Goal: Check status: Check status

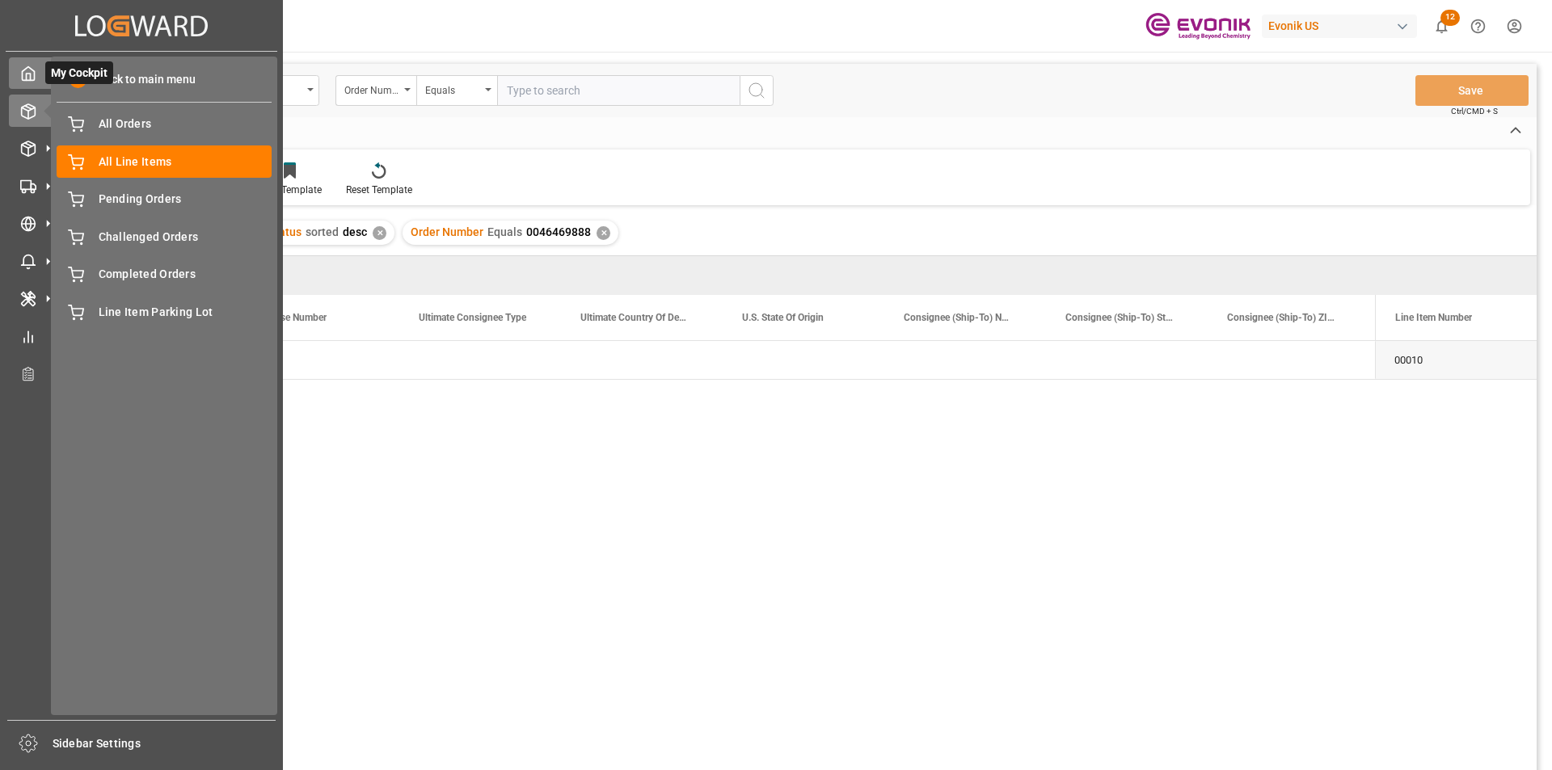
scroll to position [0, 1707]
click at [30, 75] on polyline at bounding box center [29, 77] width 4 height 6
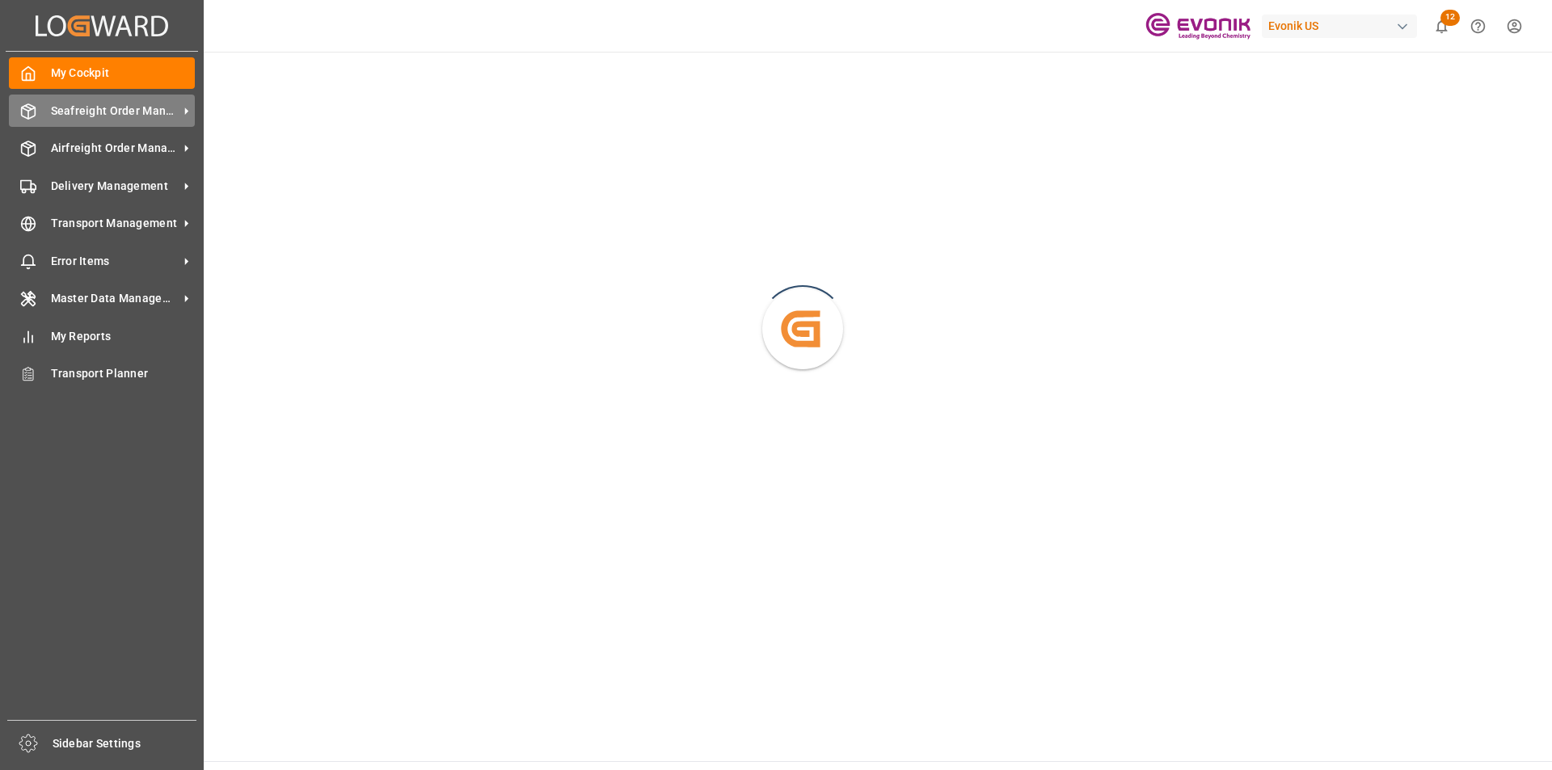
click at [111, 107] on span "Seafreight Order Management" at bounding box center [115, 111] width 128 height 17
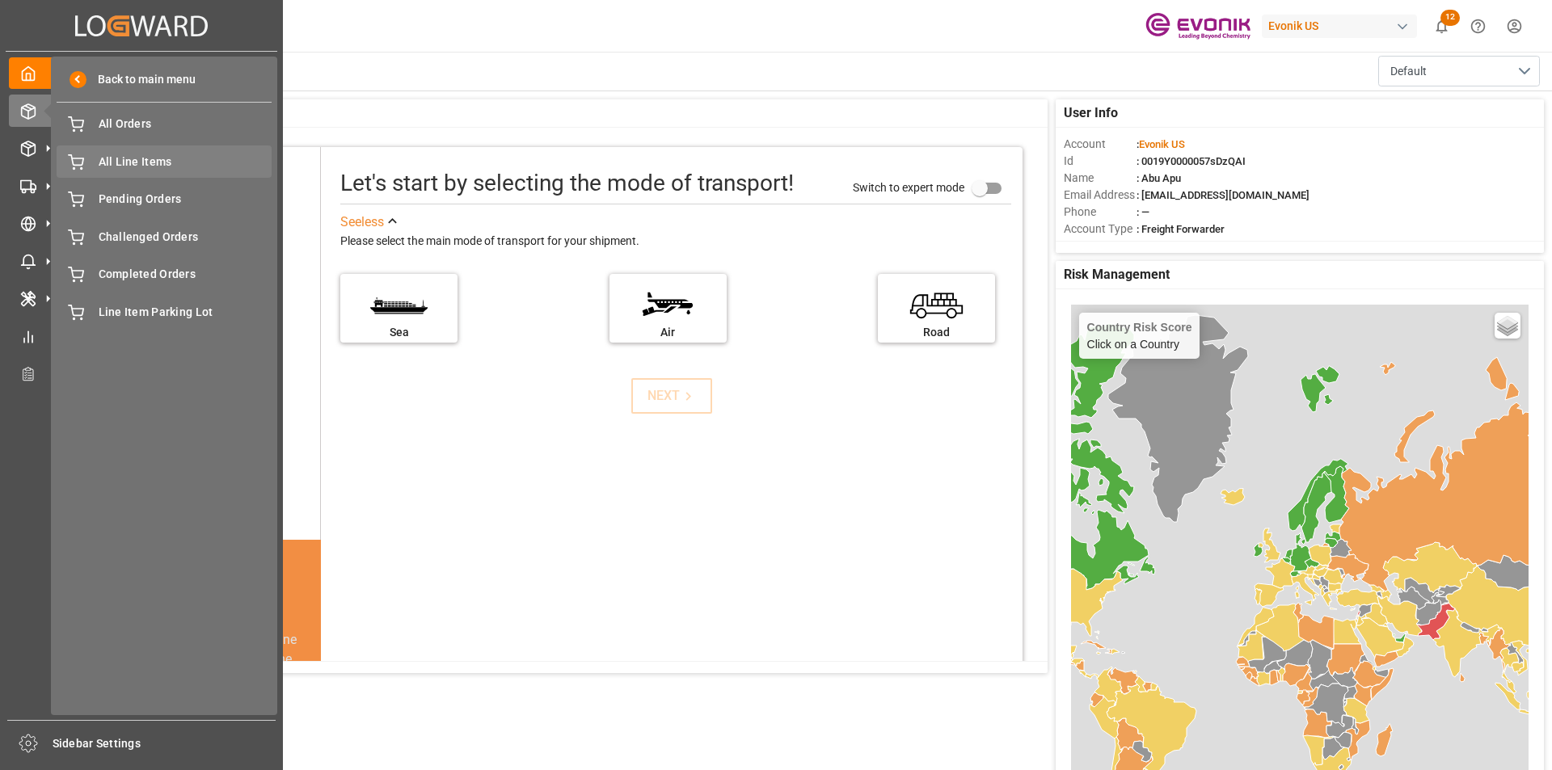
click at [142, 159] on span "All Line Items" at bounding box center [186, 162] width 174 height 17
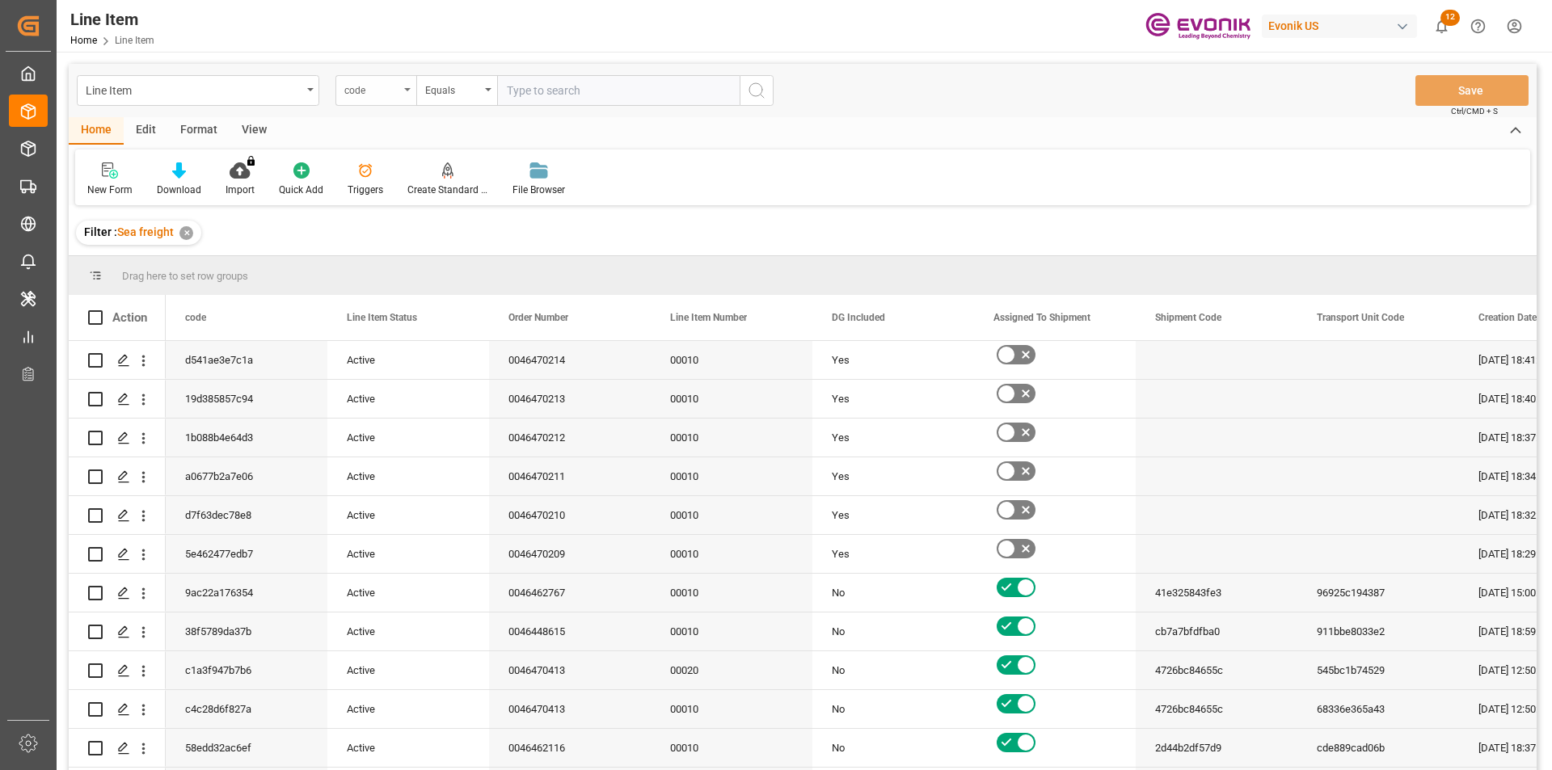
click at [402, 92] on div "code" at bounding box center [376, 90] width 81 height 31
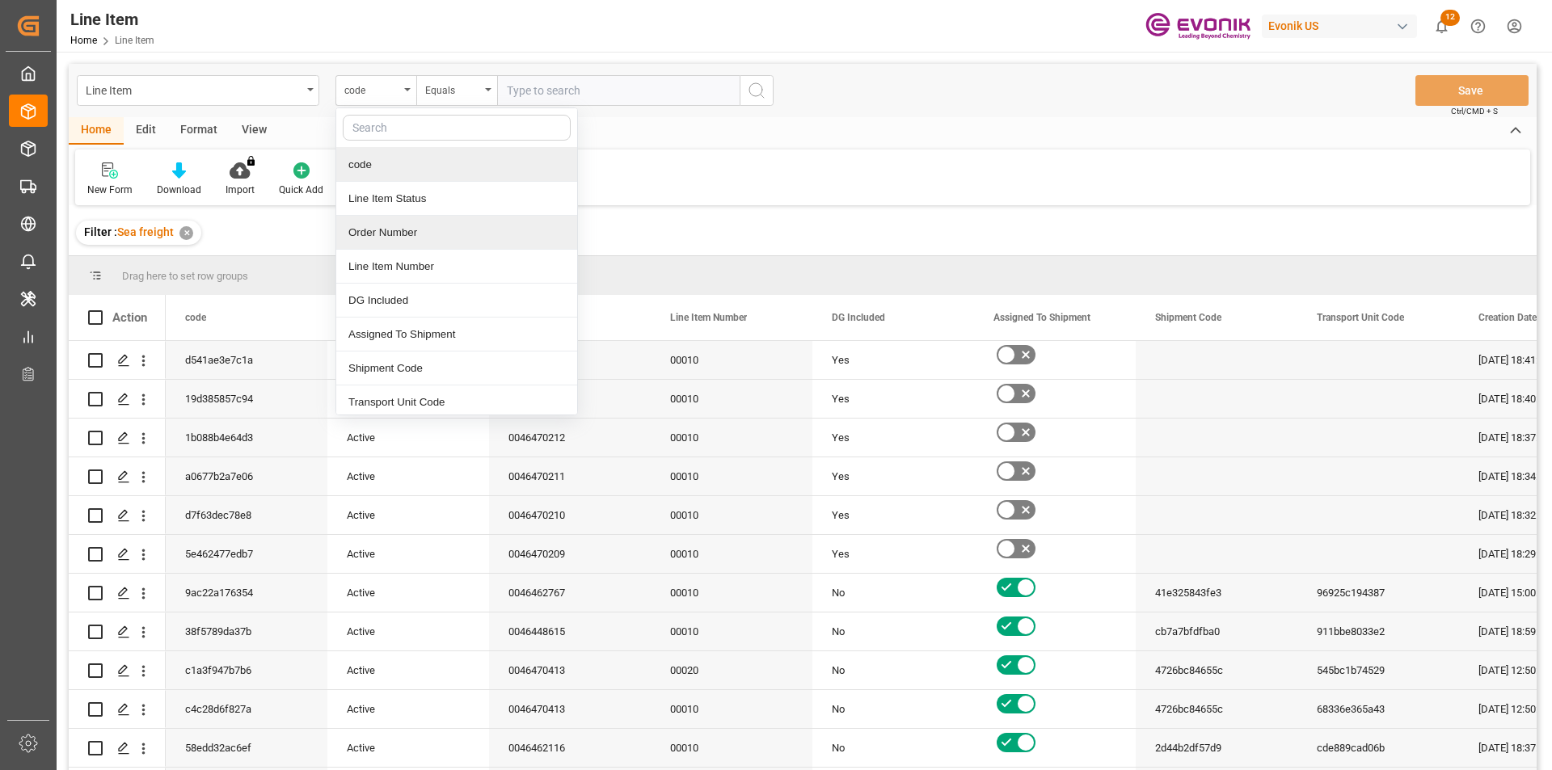
click at [373, 234] on div "Order Number" at bounding box center [456, 233] width 241 height 34
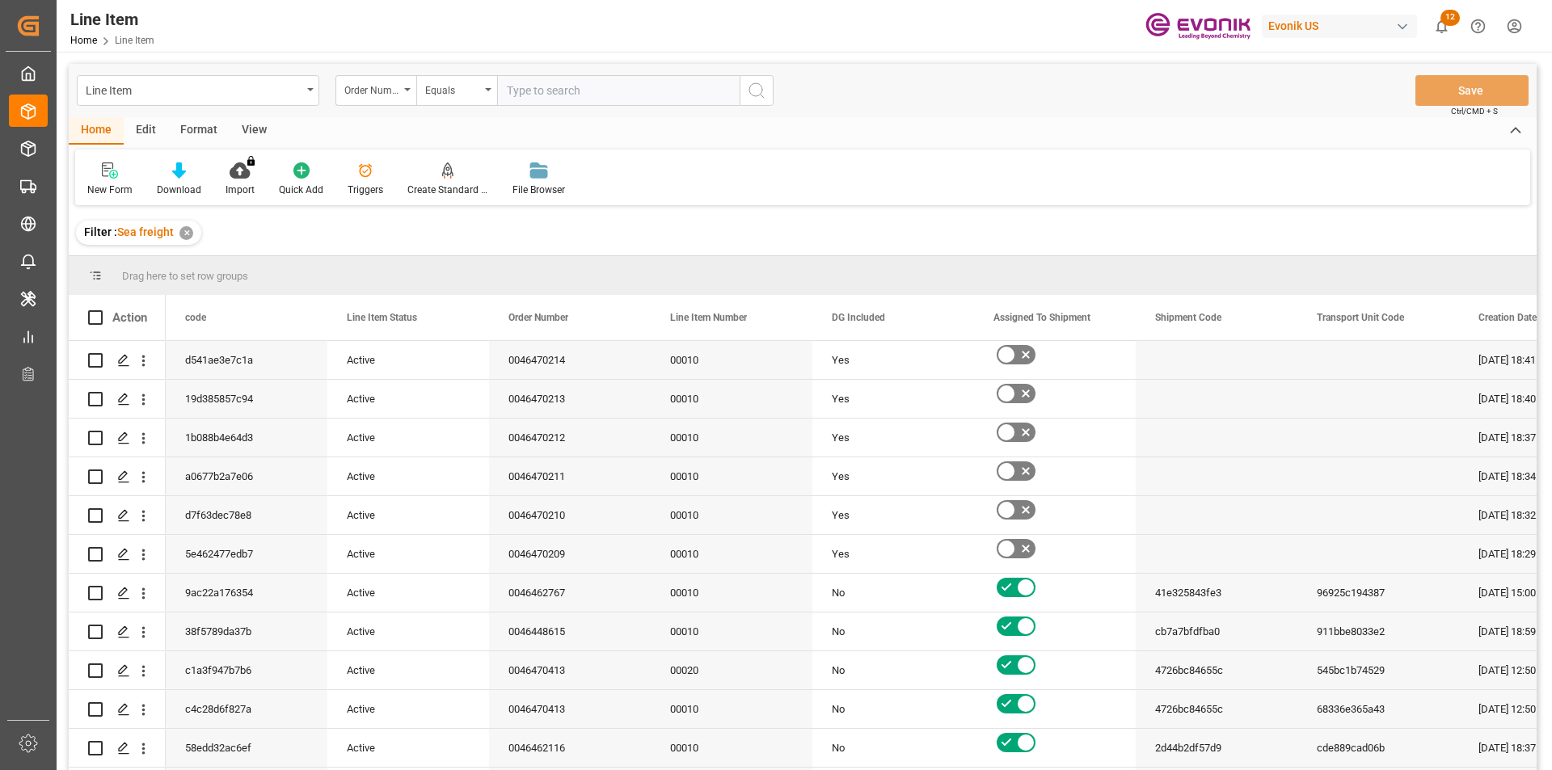
click at [542, 87] on input "text" at bounding box center [618, 90] width 243 height 31
paste input "0046461651"
type input "0046461651"
click at [753, 91] on icon "search button" at bounding box center [756, 90] width 19 height 19
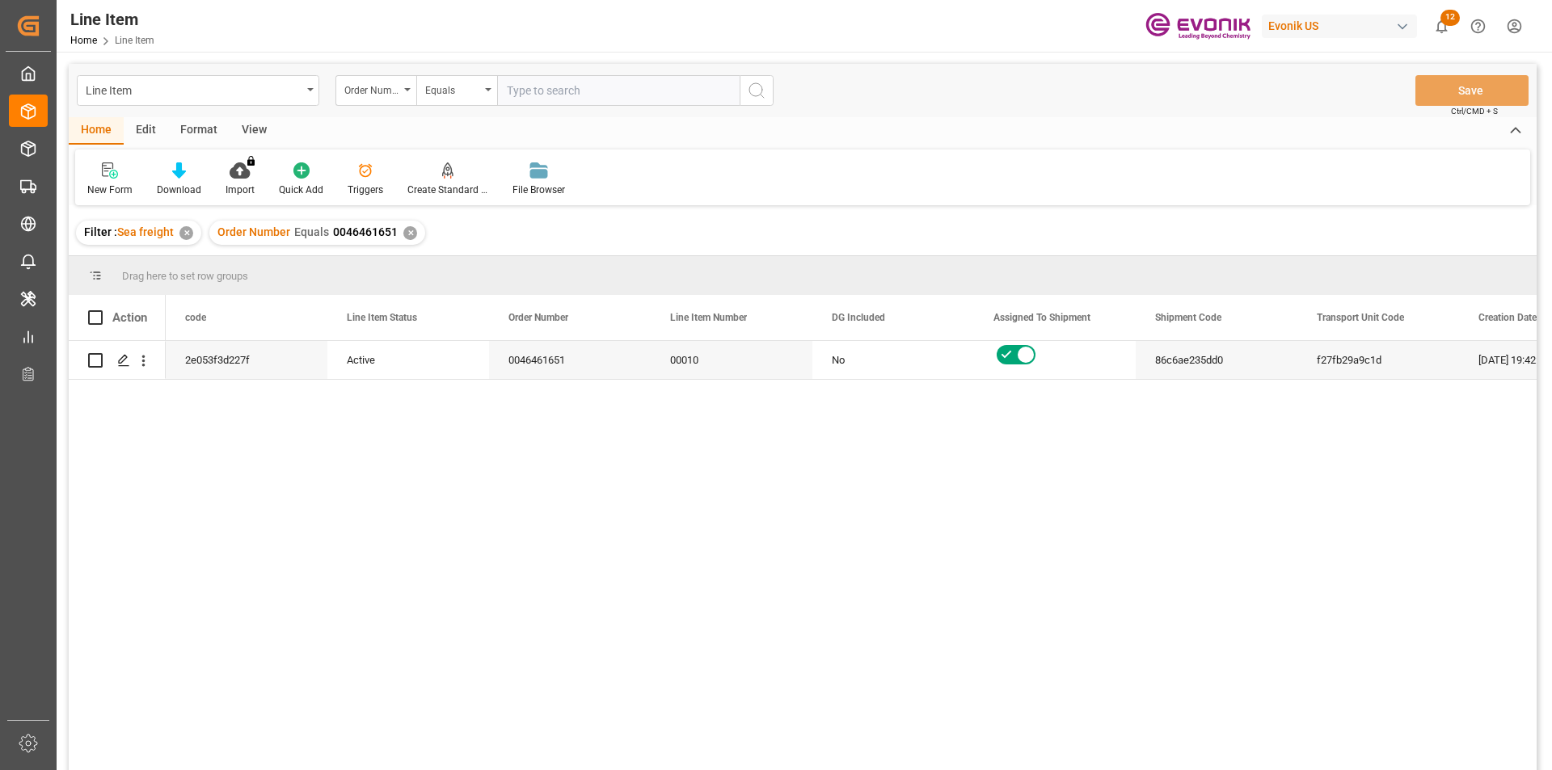
click at [260, 130] on div "View" at bounding box center [254, 130] width 49 height 27
click at [177, 179] on div "Standard Templates" at bounding box center [183, 180] width 105 height 36
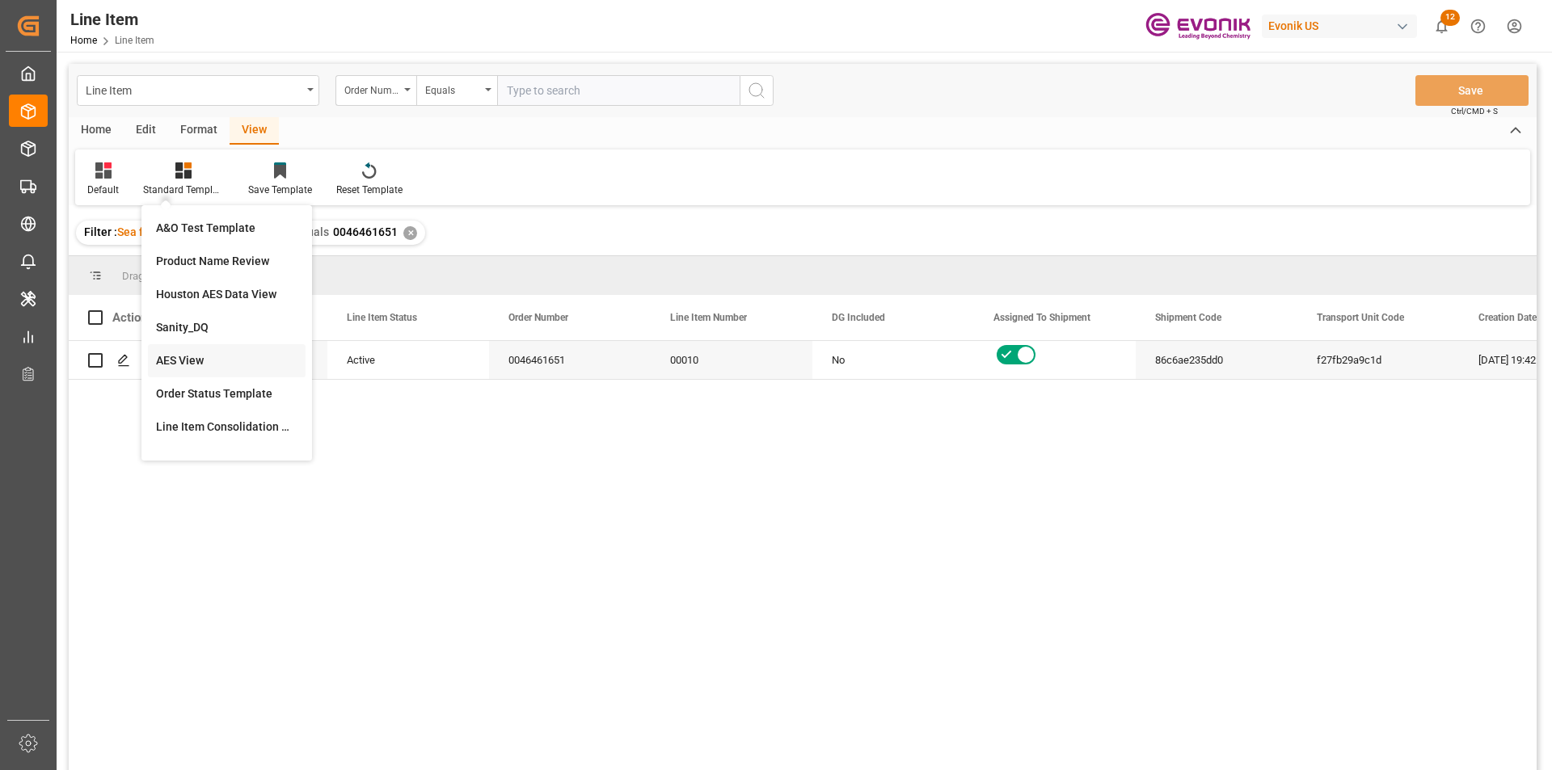
click at [196, 364] on div "AES View" at bounding box center [226, 360] width 141 height 17
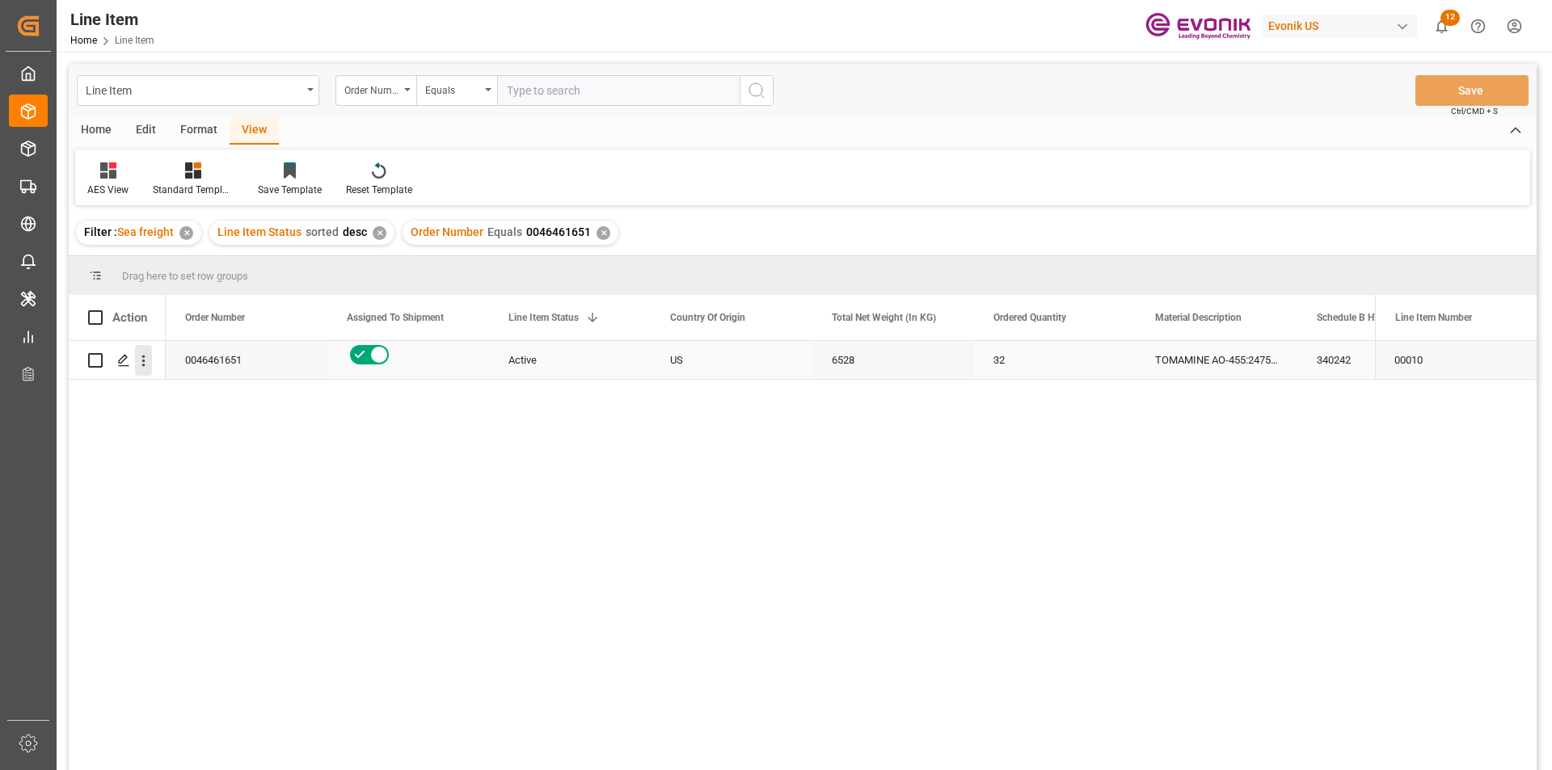
click at [143, 364] on icon "open menu" at bounding box center [143, 360] width 17 height 17
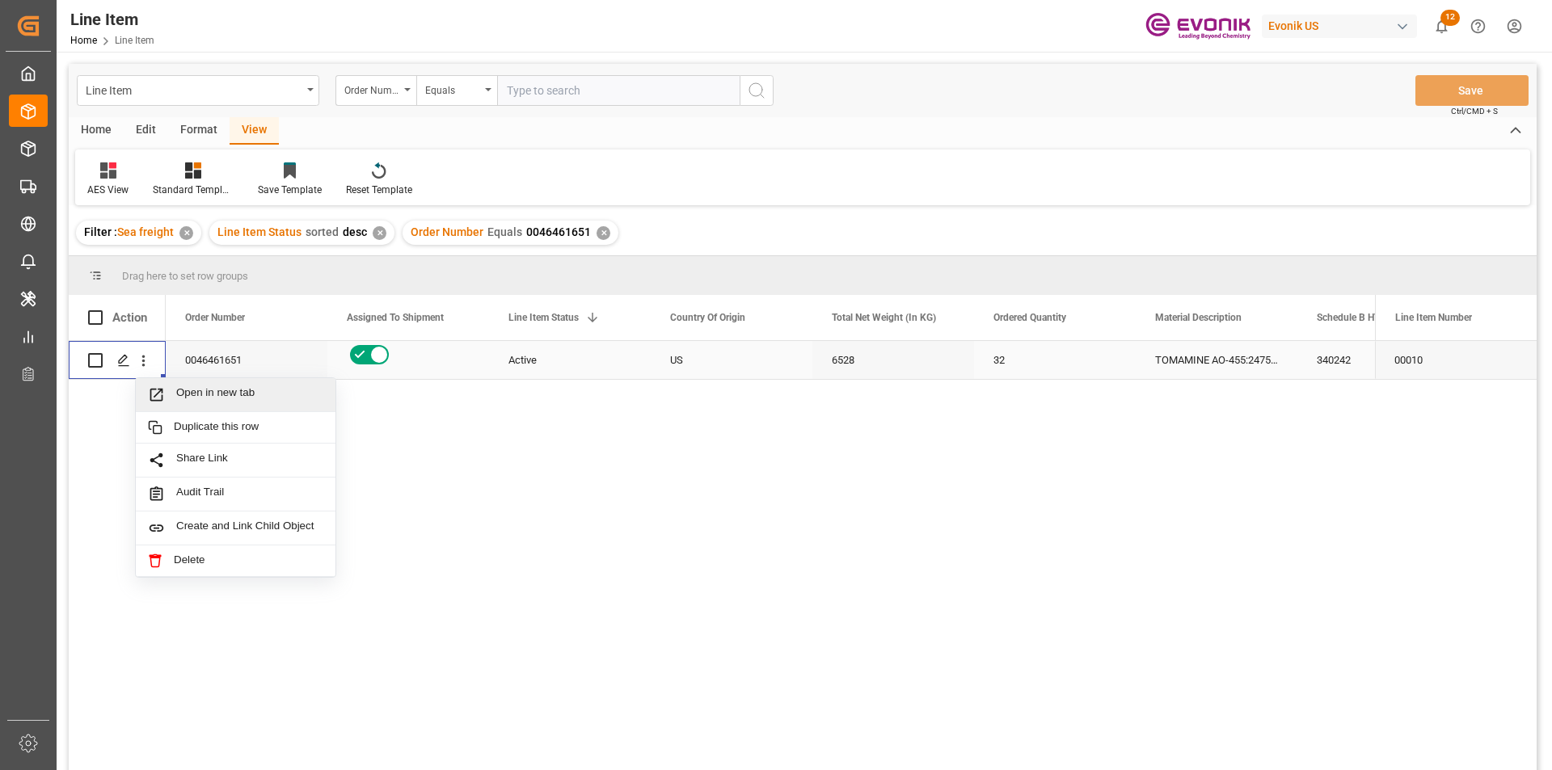
click at [197, 394] on span "Open in new tab" at bounding box center [249, 394] width 147 height 17
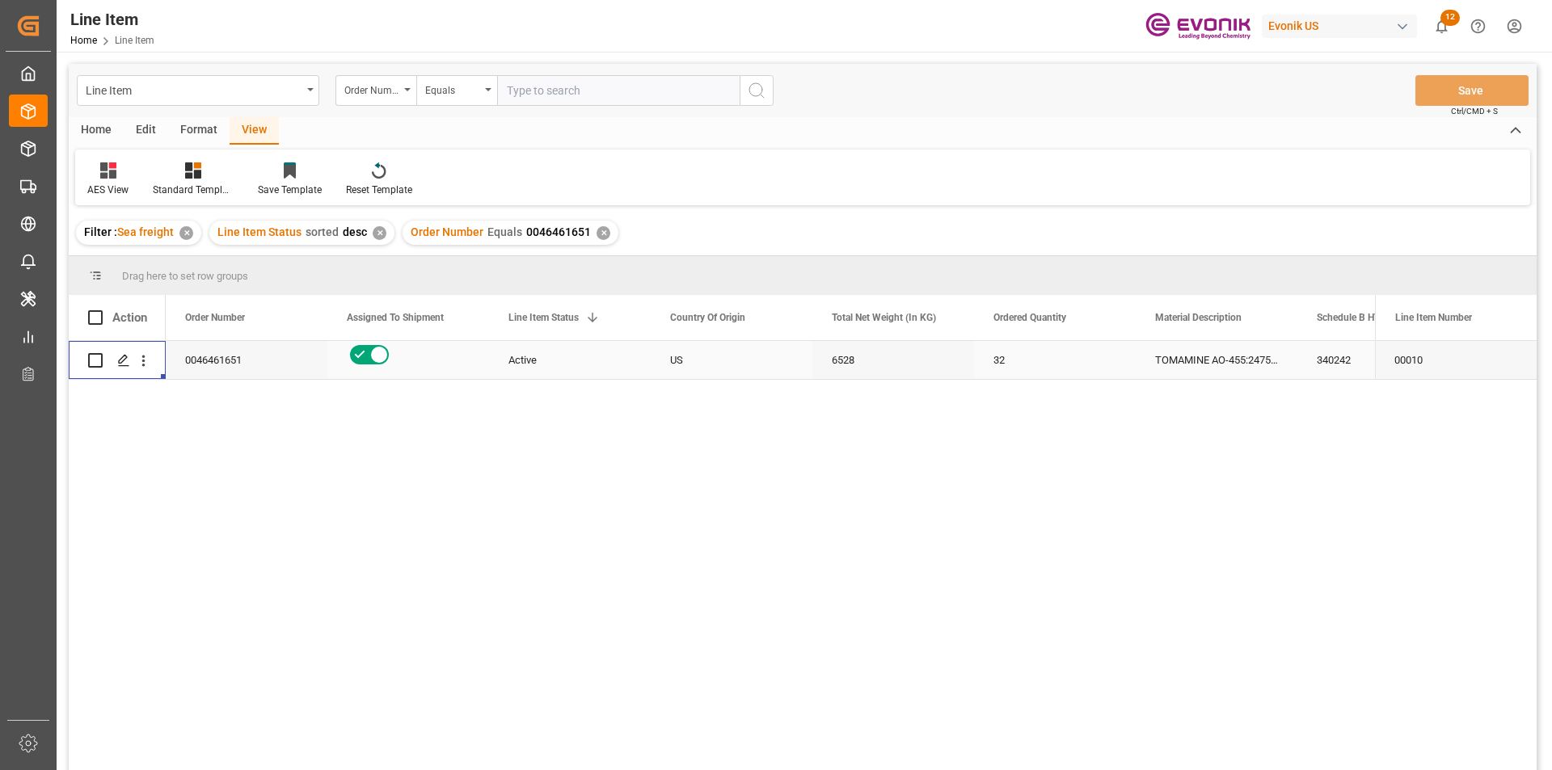
click at [272, 357] on div "0046461651" at bounding box center [247, 360] width 162 height 38
click at [531, 357] on div "Active" at bounding box center [570, 360] width 123 height 37
click at [856, 355] on div "6528" at bounding box center [893, 360] width 162 height 38
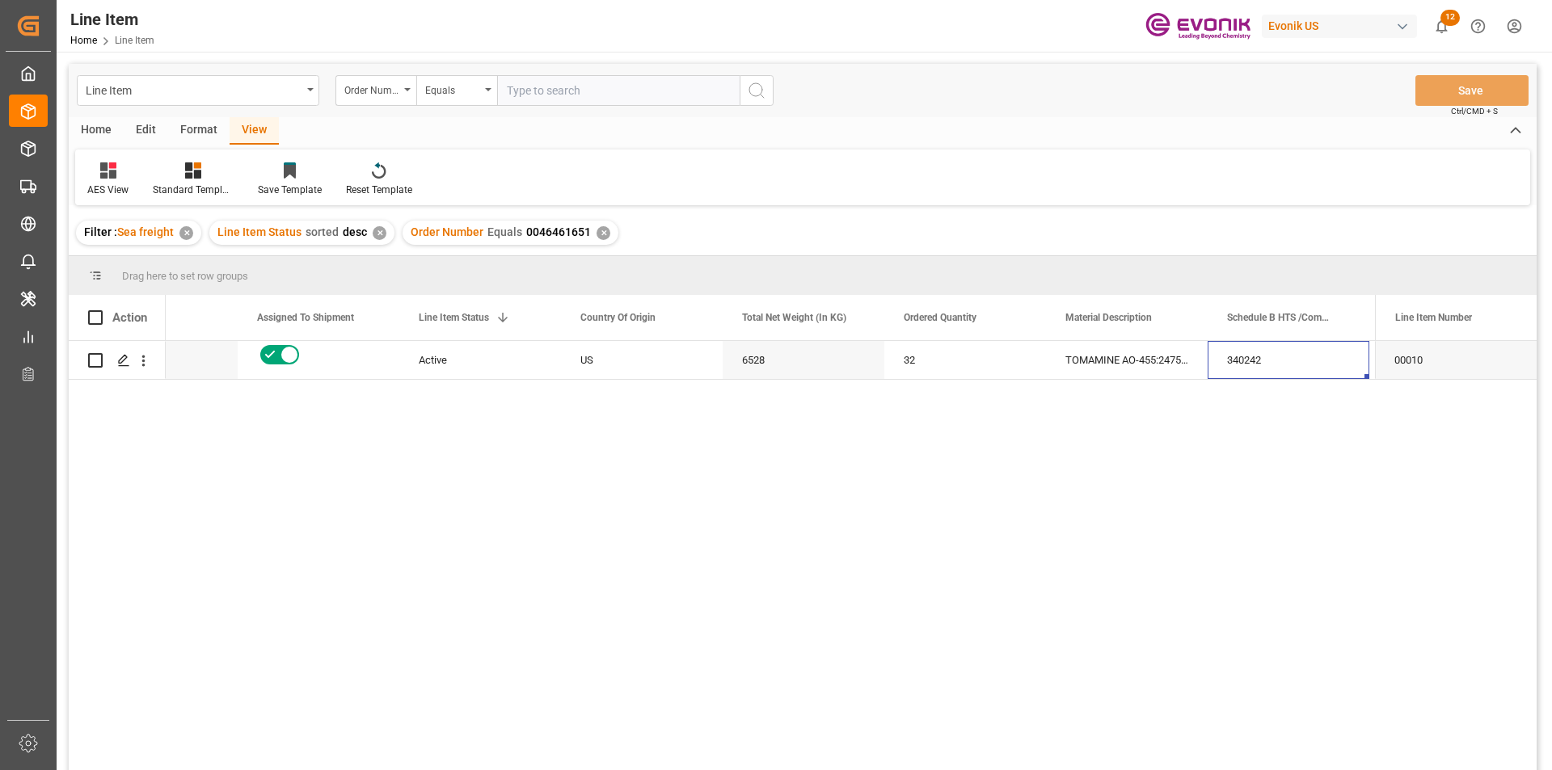
scroll to position [0, 251]
click at [632, 357] on div "6528" at bounding box center [642, 360] width 162 height 38
click at [1239, 355] on div "25067.52" at bounding box center [1289, 360] width 162 height 38
click at [939, 356] on div "25067.52" at bounding box center [965, 360] width 162 height 38
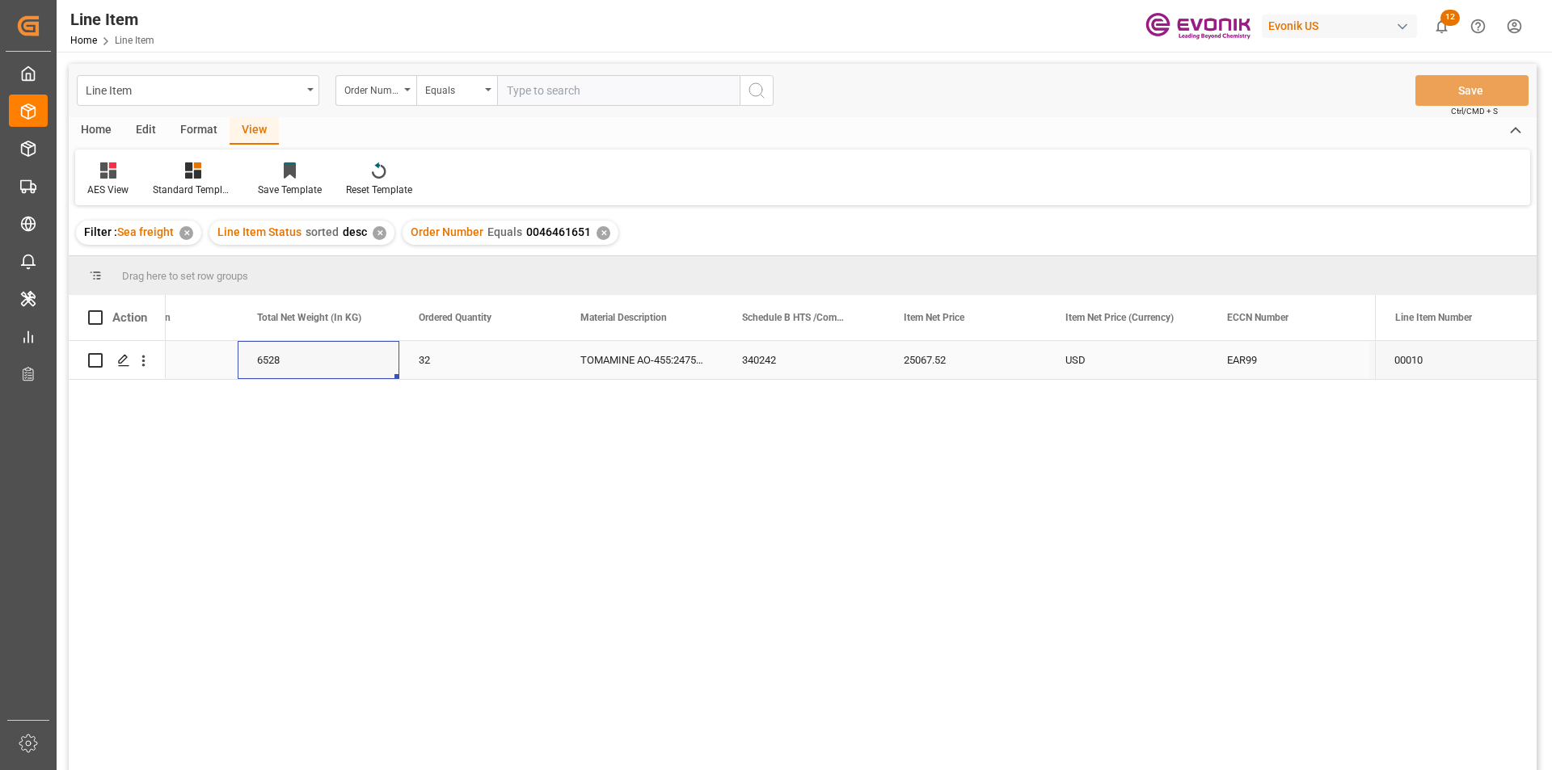
click at [336, 363] on div "6528" at bounding box center [319, 360] width 162 height 38
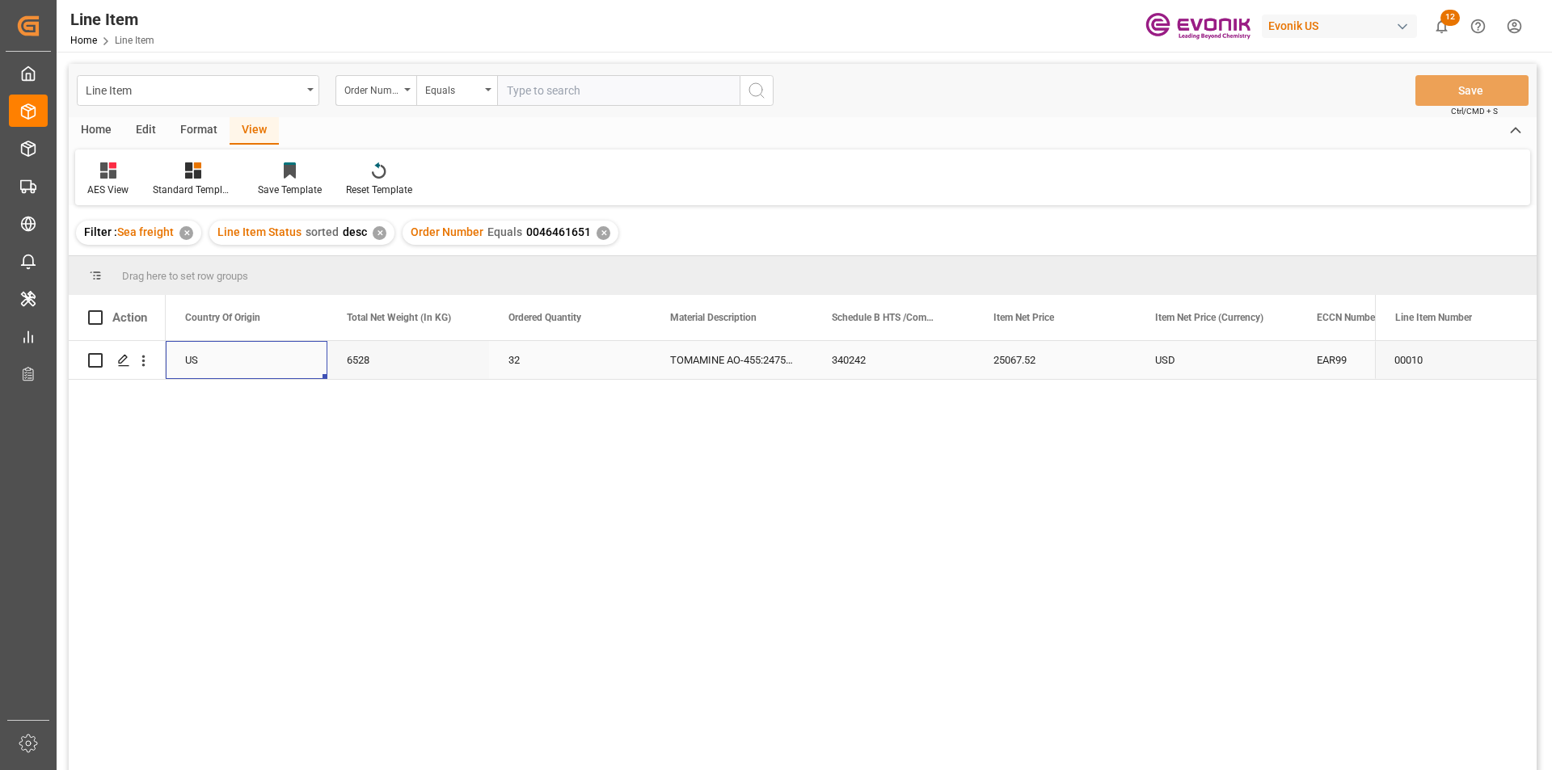
scroll to position [0, 162]
click at [1191, 362] on div "340242" at bounding box center [1217, 360] width 162 height 38
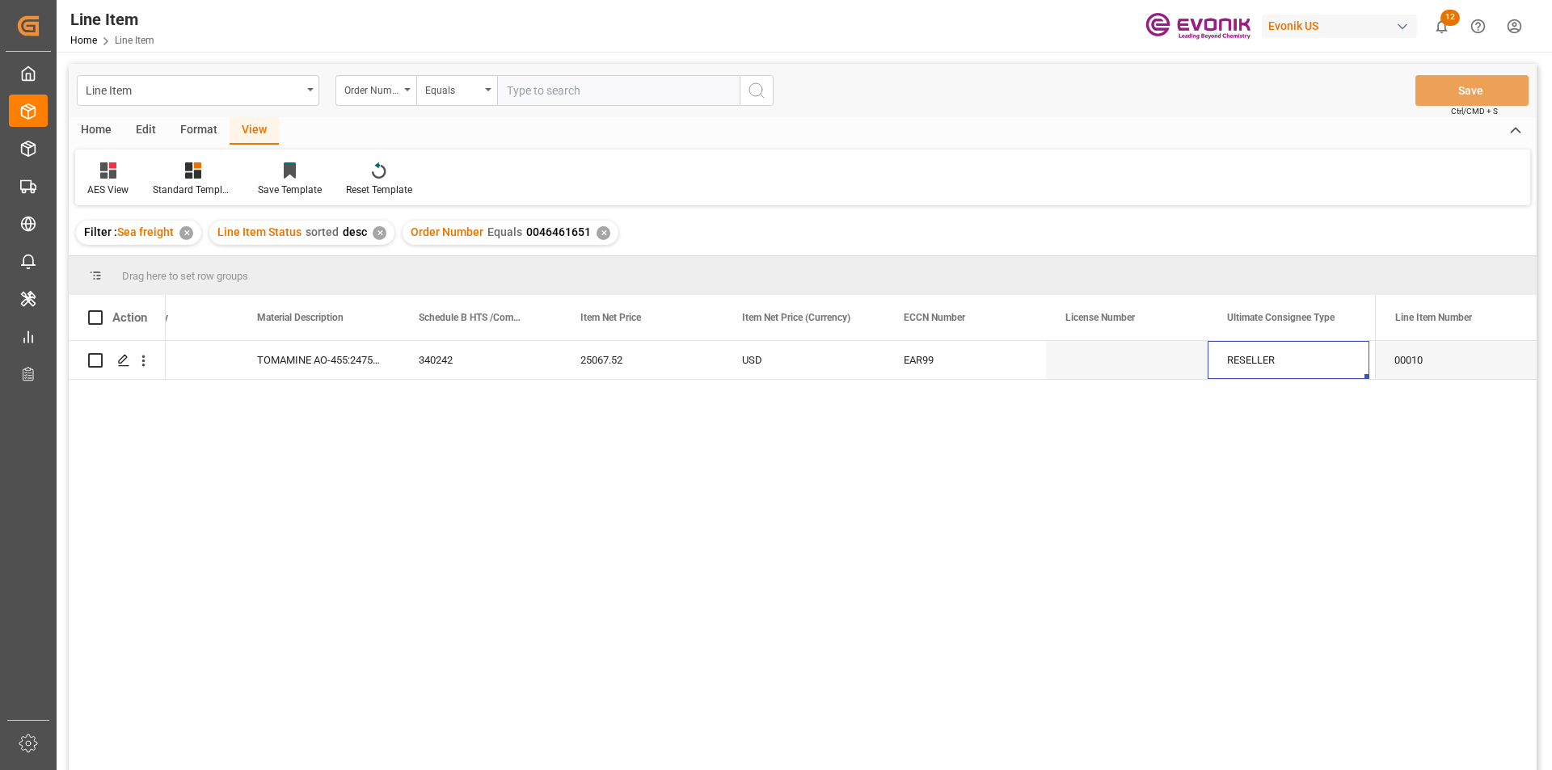
scroll to position [0, 1060]
click at [548, 94] on input "text" at bounding box center [618, 90] width 243 height 31
paste input "0046466573"
type input "0046466573"
click at [761, 96] on icon "search button" at bounding box center [756, 90] width 19 height 19
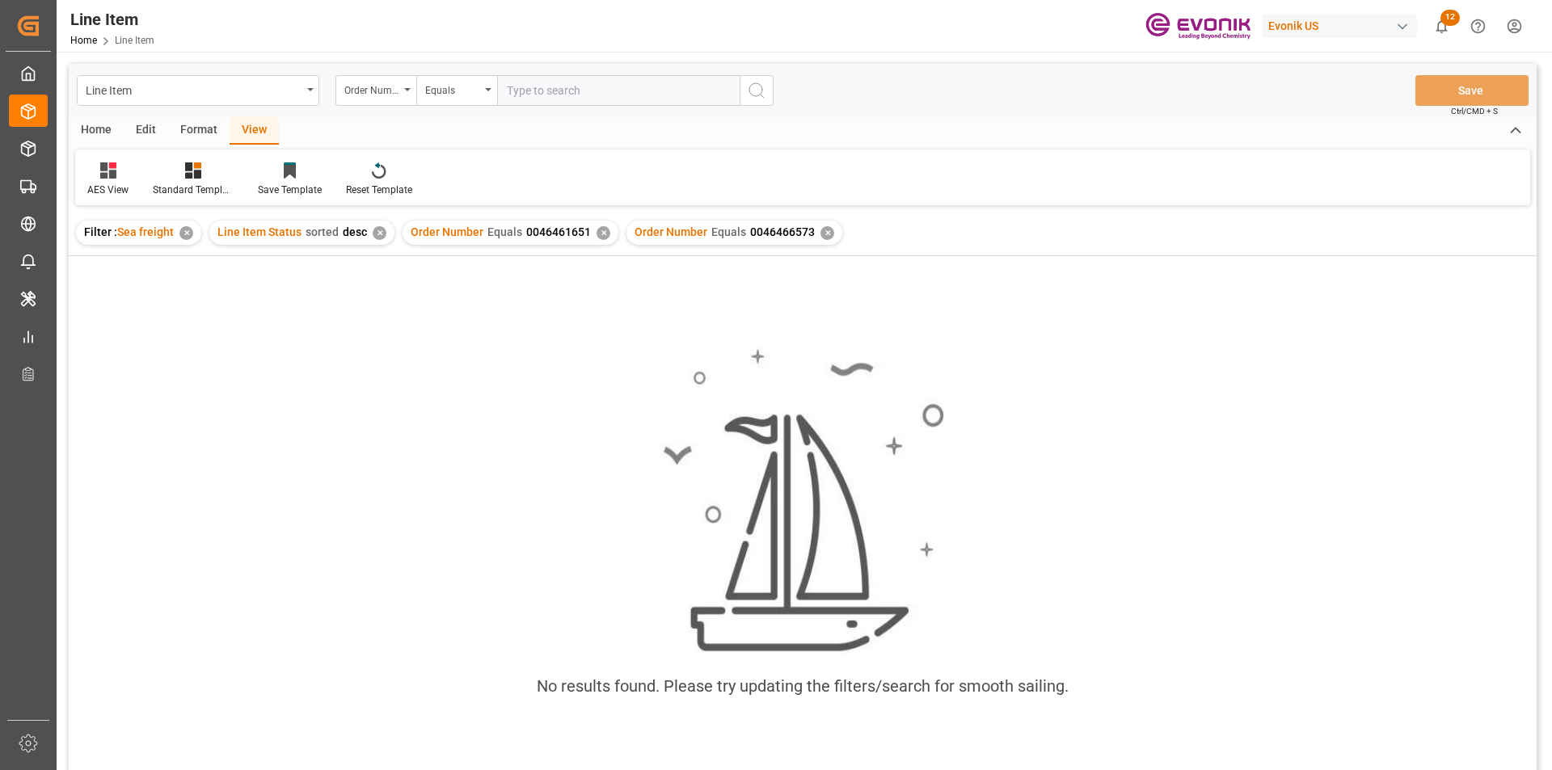
click at [597, 231] on div "✕" at bounding box center [604, 233] width 14 height 14
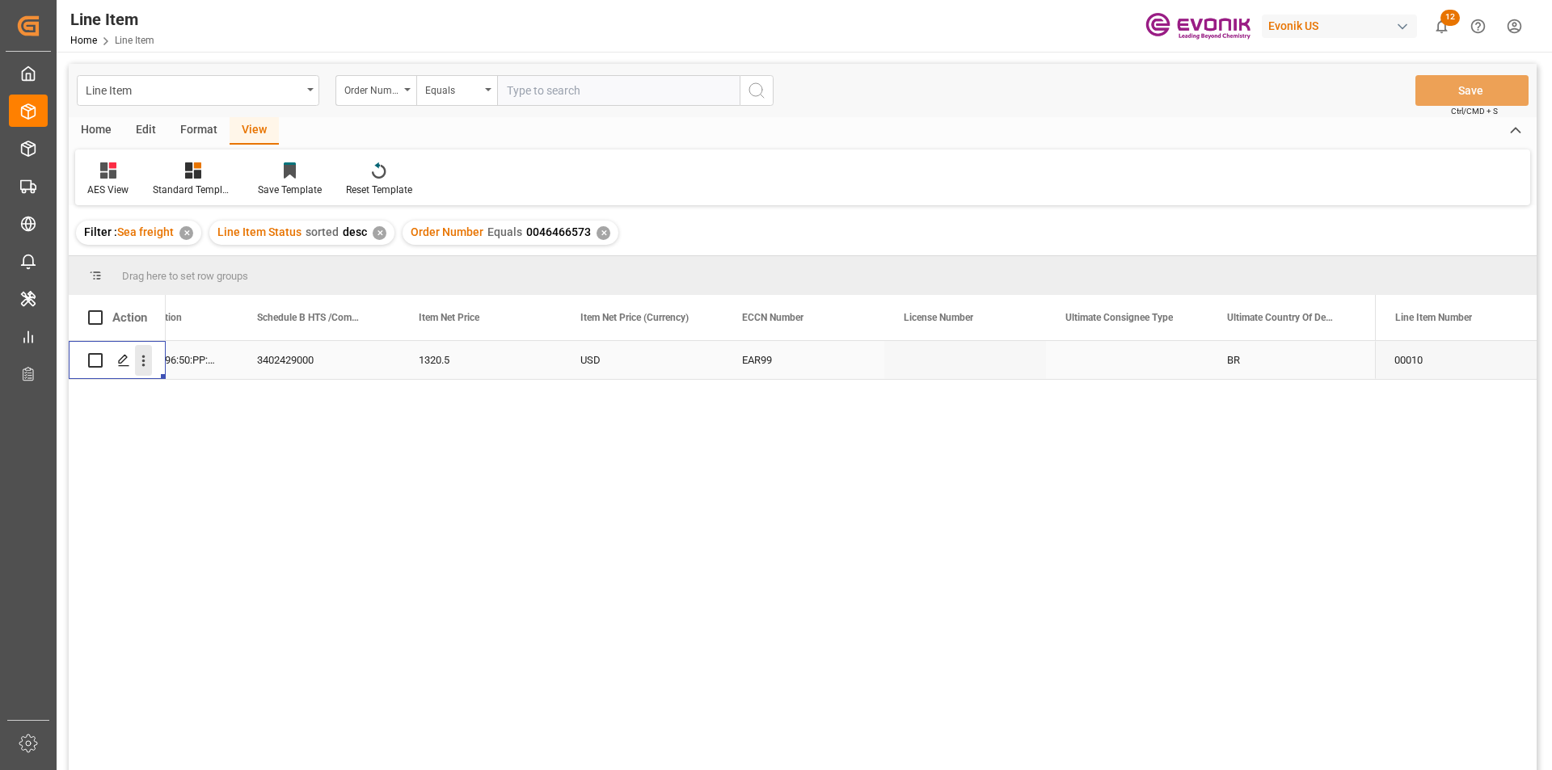
click at [142, 363] on icon "open menu" at bounding box center [143, 360] width 17 height 17
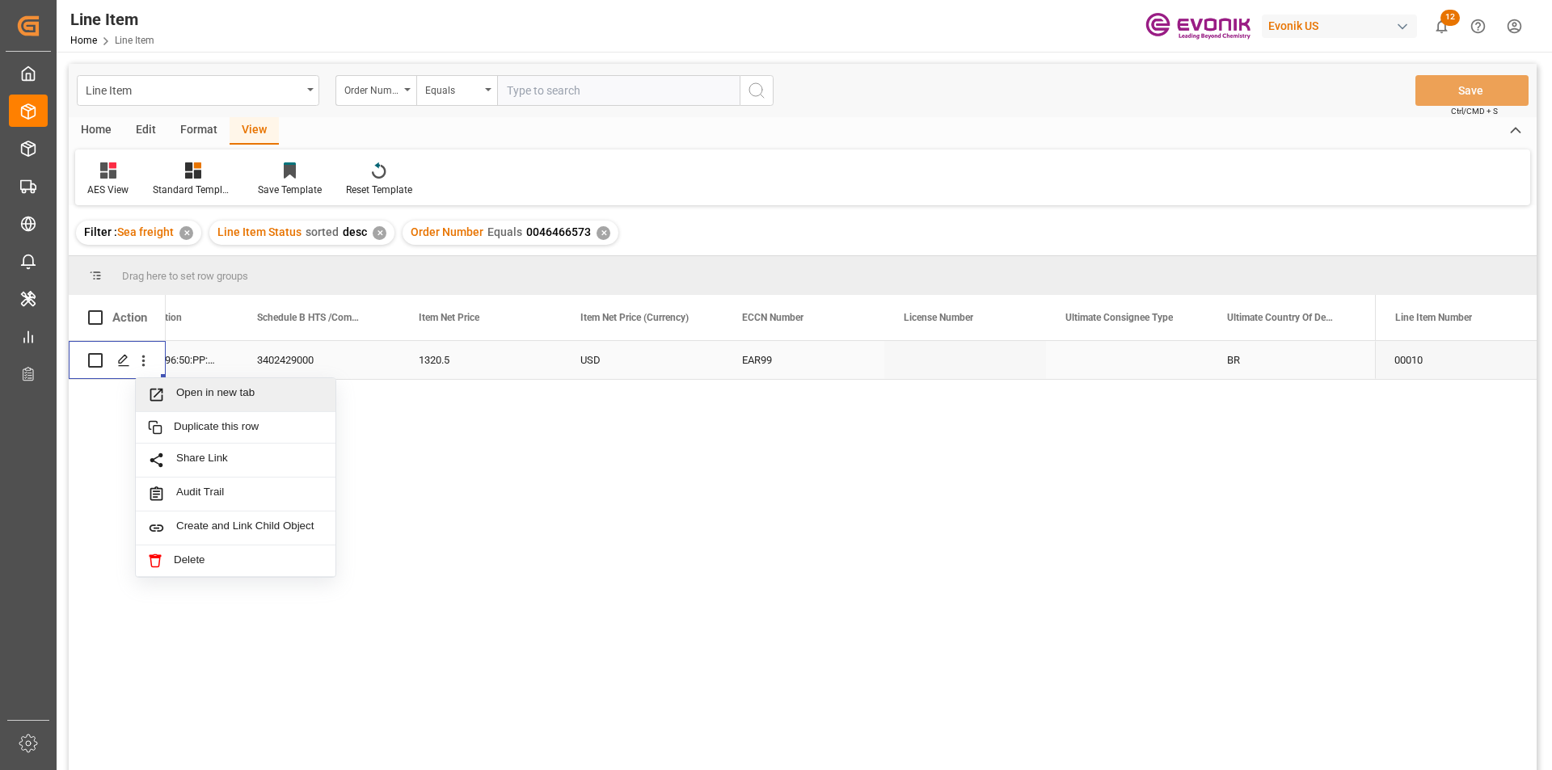
click at [190, 386] on span "Open in new tab" at bounding box center [249, 394] width 147 height 17
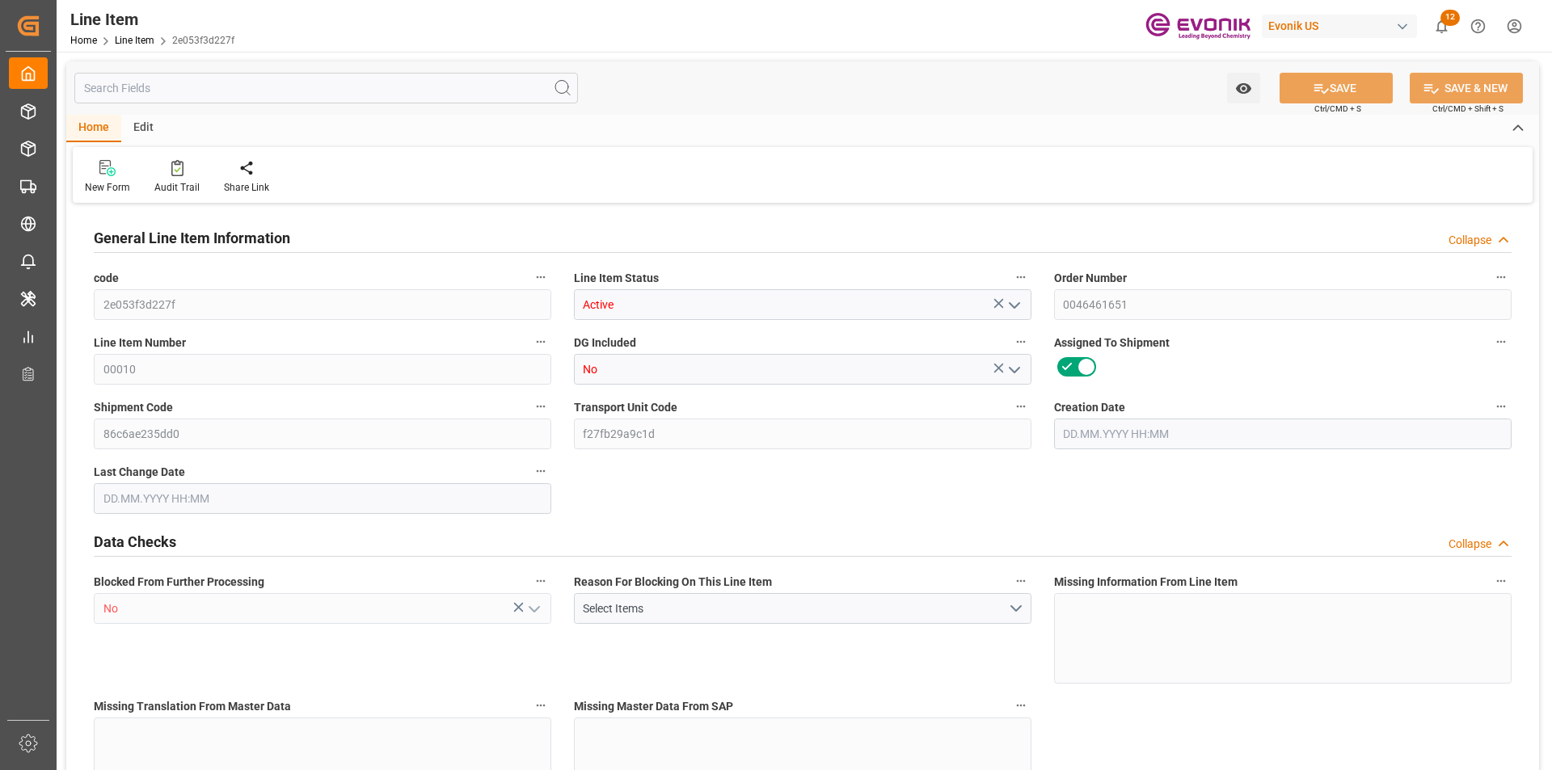
type input "8"
type input "6832"
type input "6528"
type input "9.2392"
type input "32"
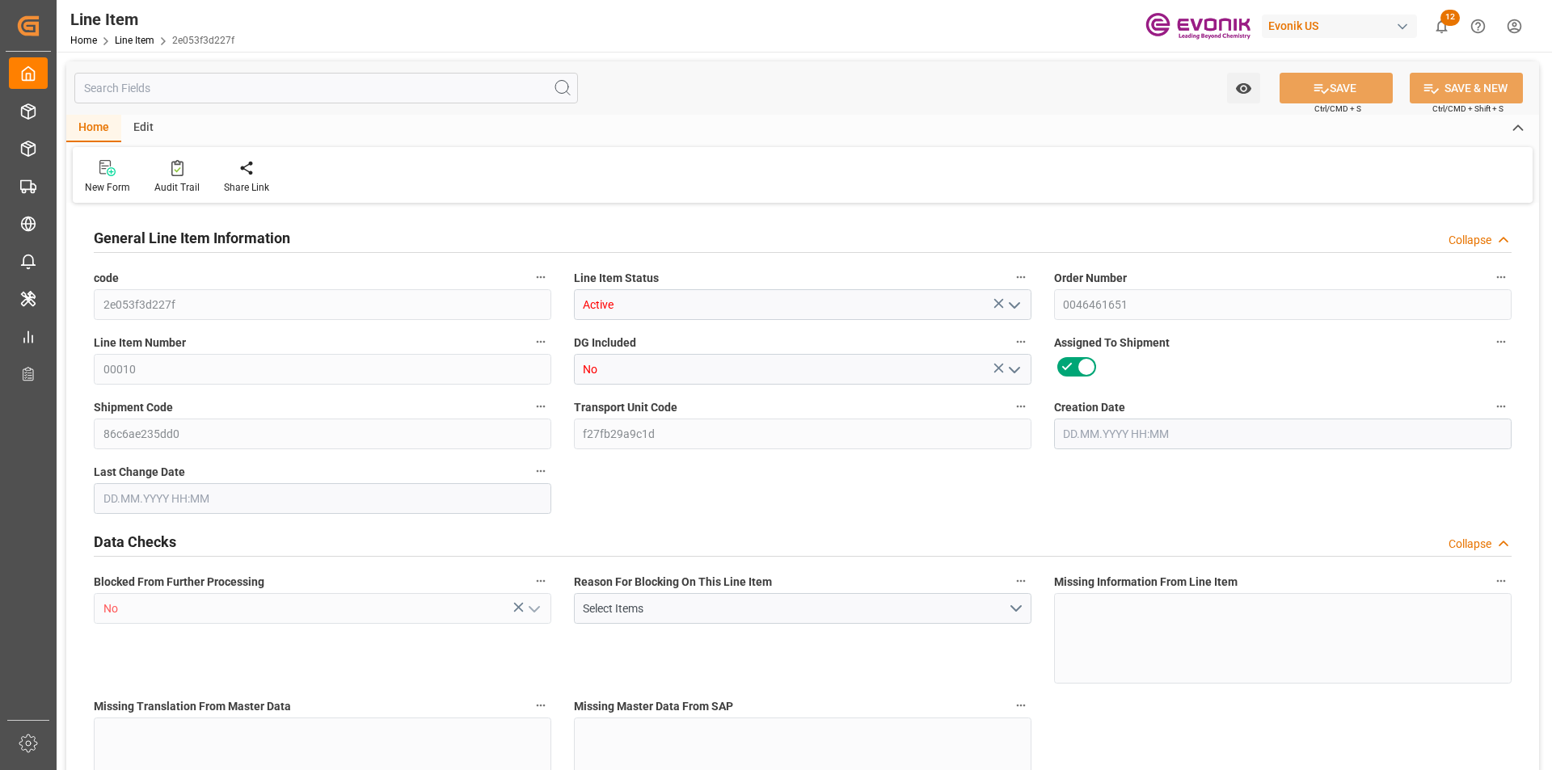
type input "25067.52"
type input "32"
type input "6832"
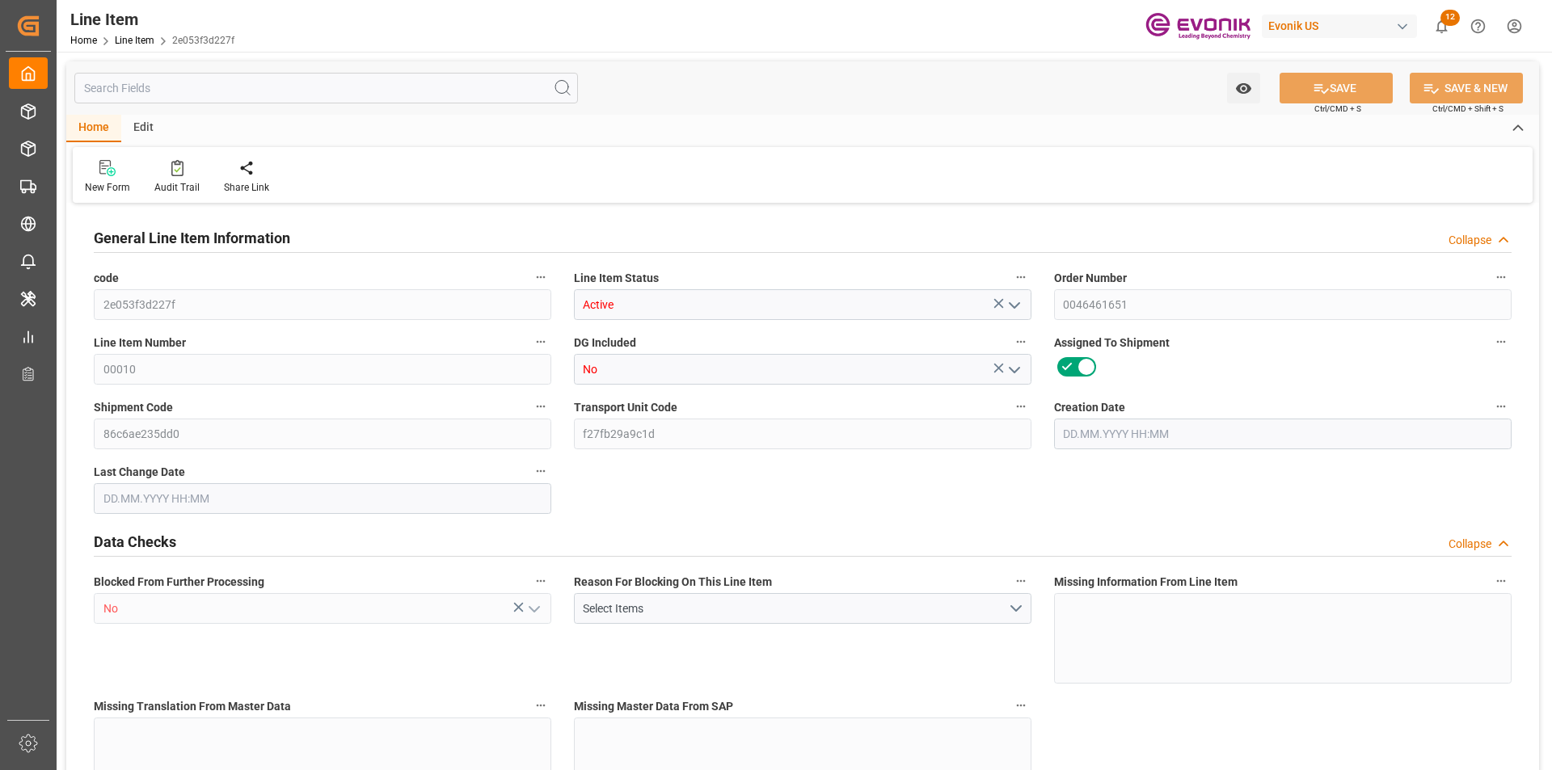
type input "7013.6"
type input "6528"
type input "9.2392"
type input "9239.2"
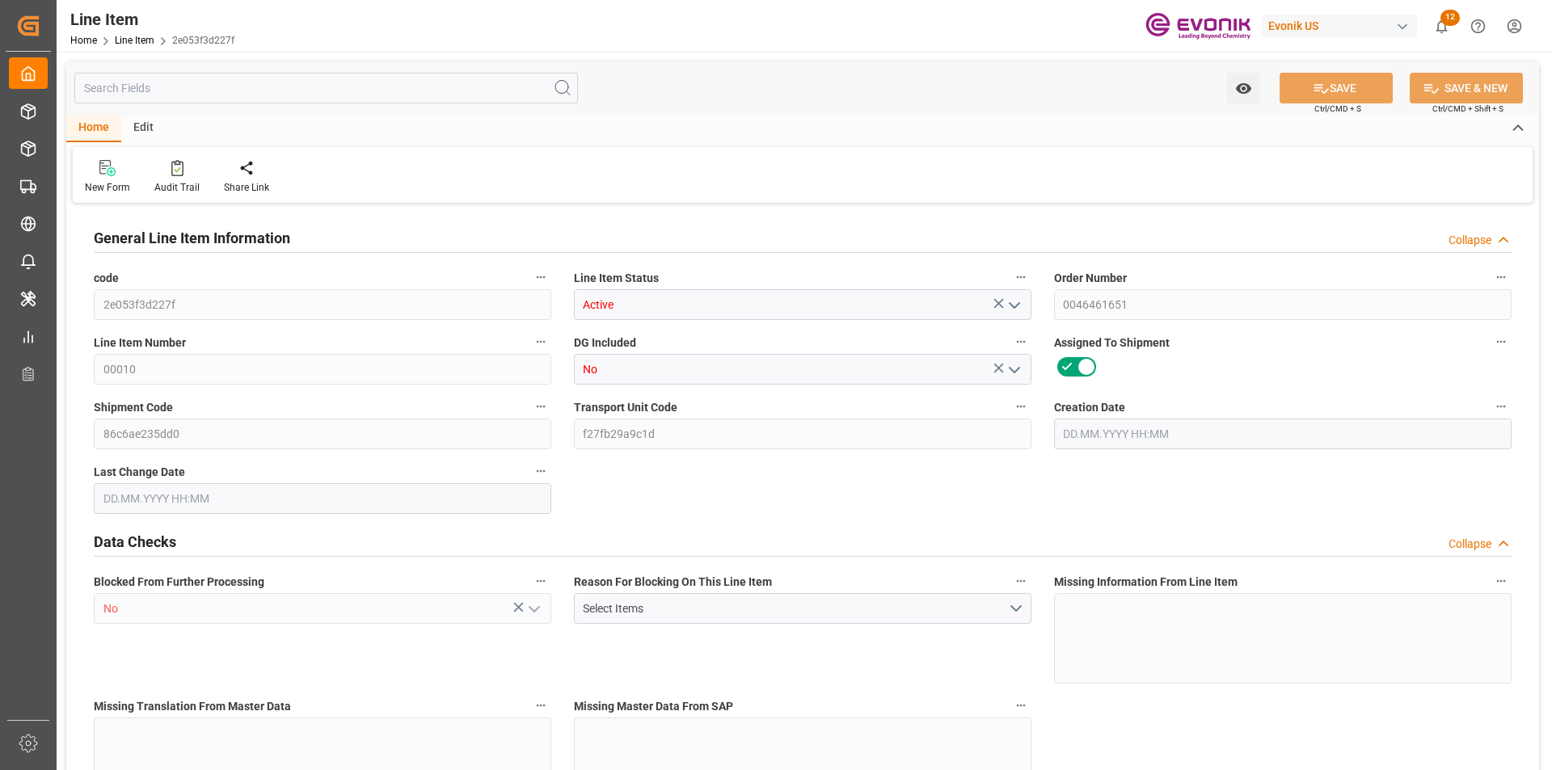
type input "0"
type input "19.08.2025 19:42"
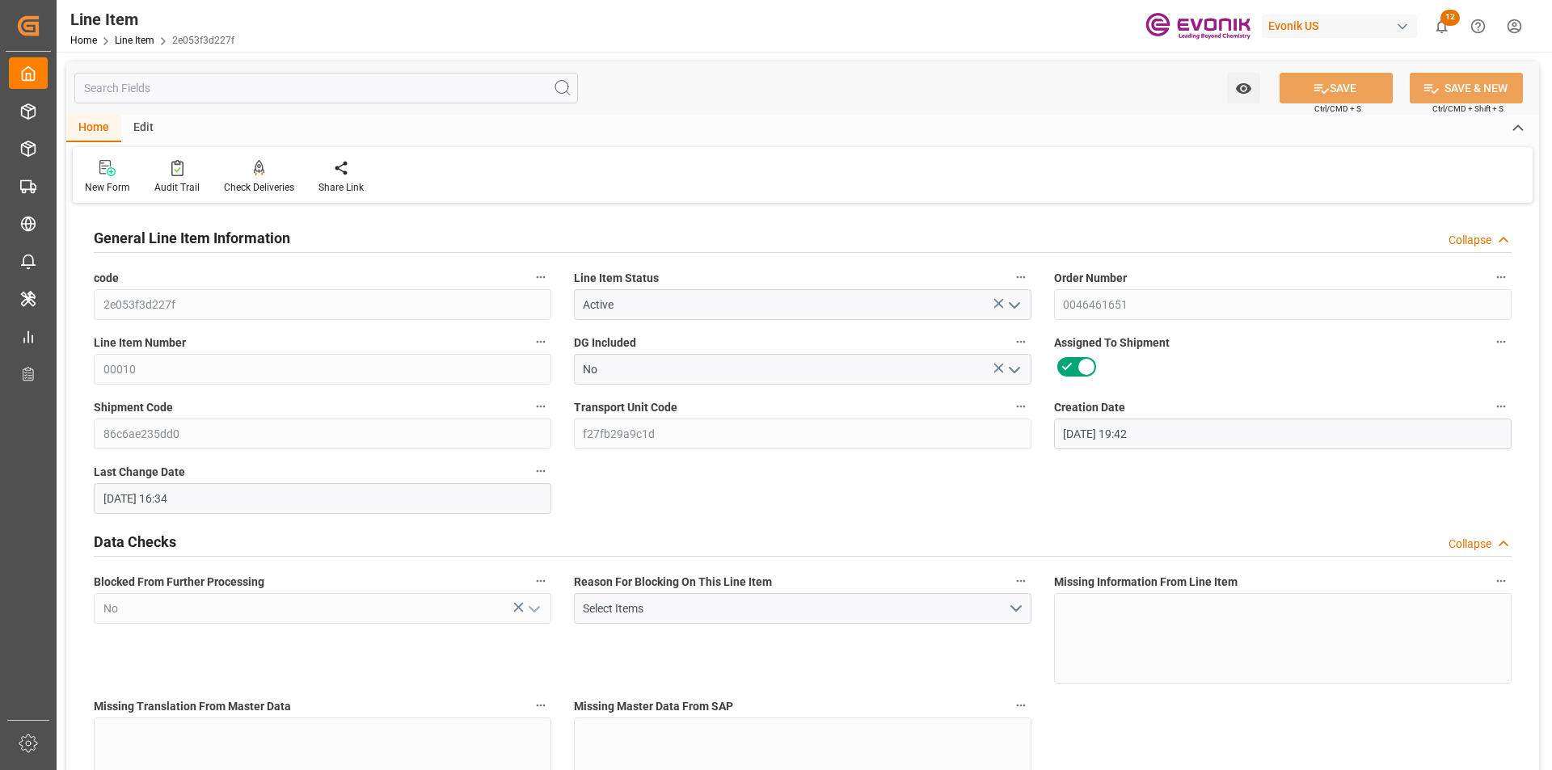
type input "20.08.2025 16:34"
type input "27.10.2025"
type input "27.08.2025"
type input "20.08.2025"
click at [240, 88] on input "text" at bounding box center [326, 88] width 504 height 31
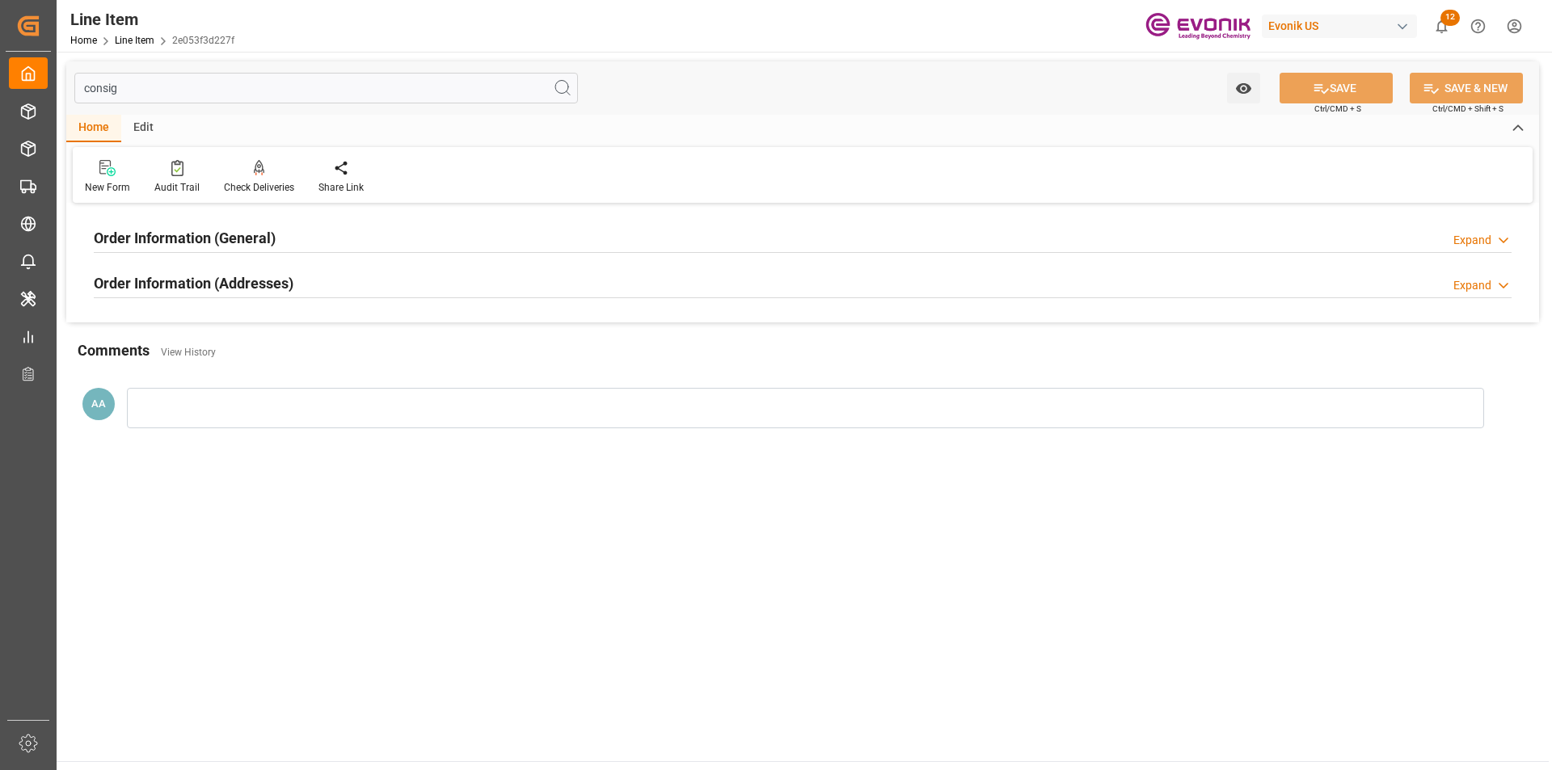
type input "consig"
click at [241, 243] on h2 "Order Information (General)" at bounding box center [185, 238] width 182 height 22
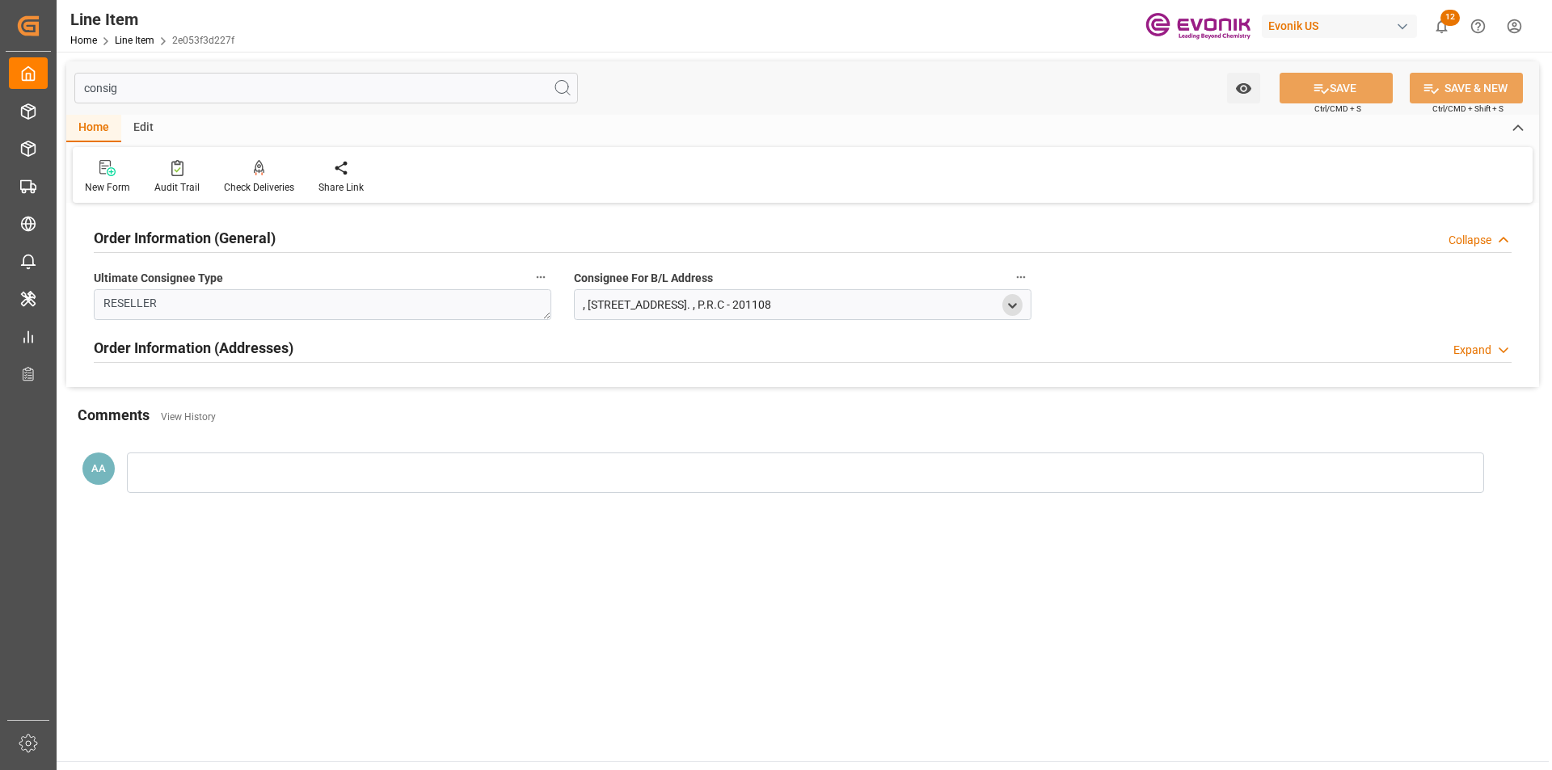
click at [1015, 306] on polyline "open menu" at bounding box center [1012, 305] width 7 height 3
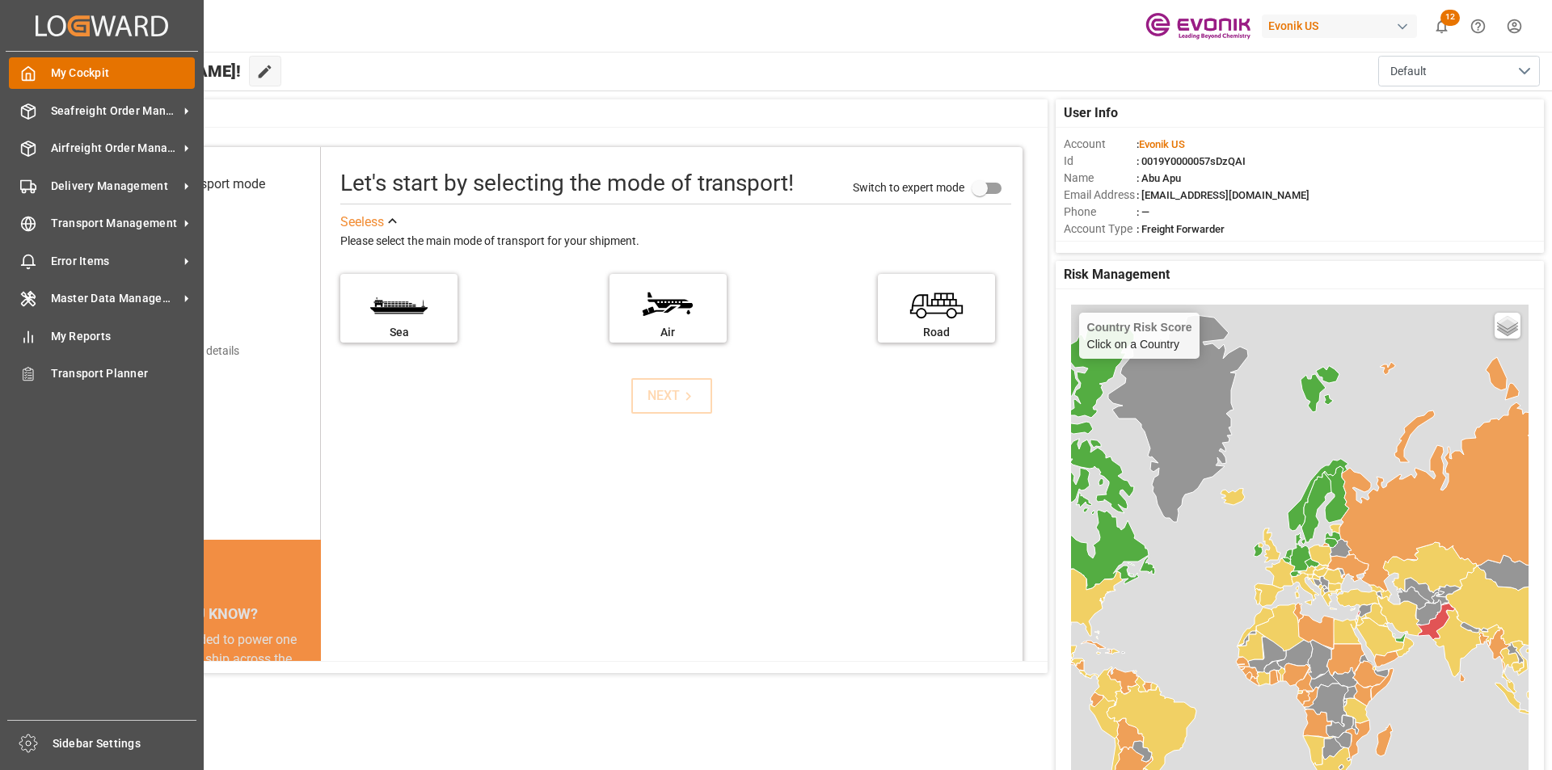
click at [30, 74] on polyline at bounding box center [29, 77] width 4 height 6
click at [121, 110] on span "Seafreight Order Management" at bounding box center [115, 111] width 128 height 17
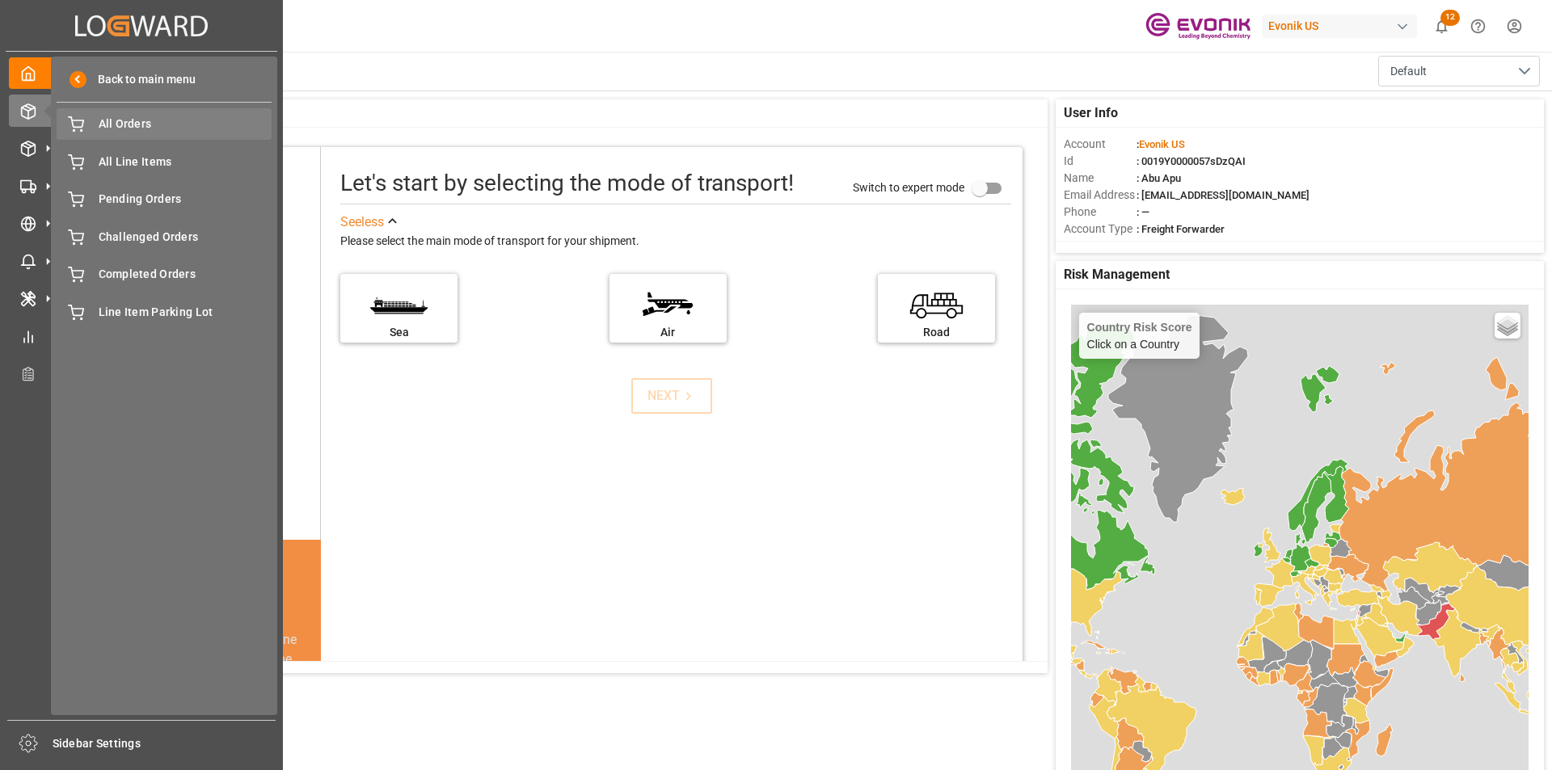
click at [141, 122] on span "All Orders" at bounding box center [186, 124] width 174 height 17
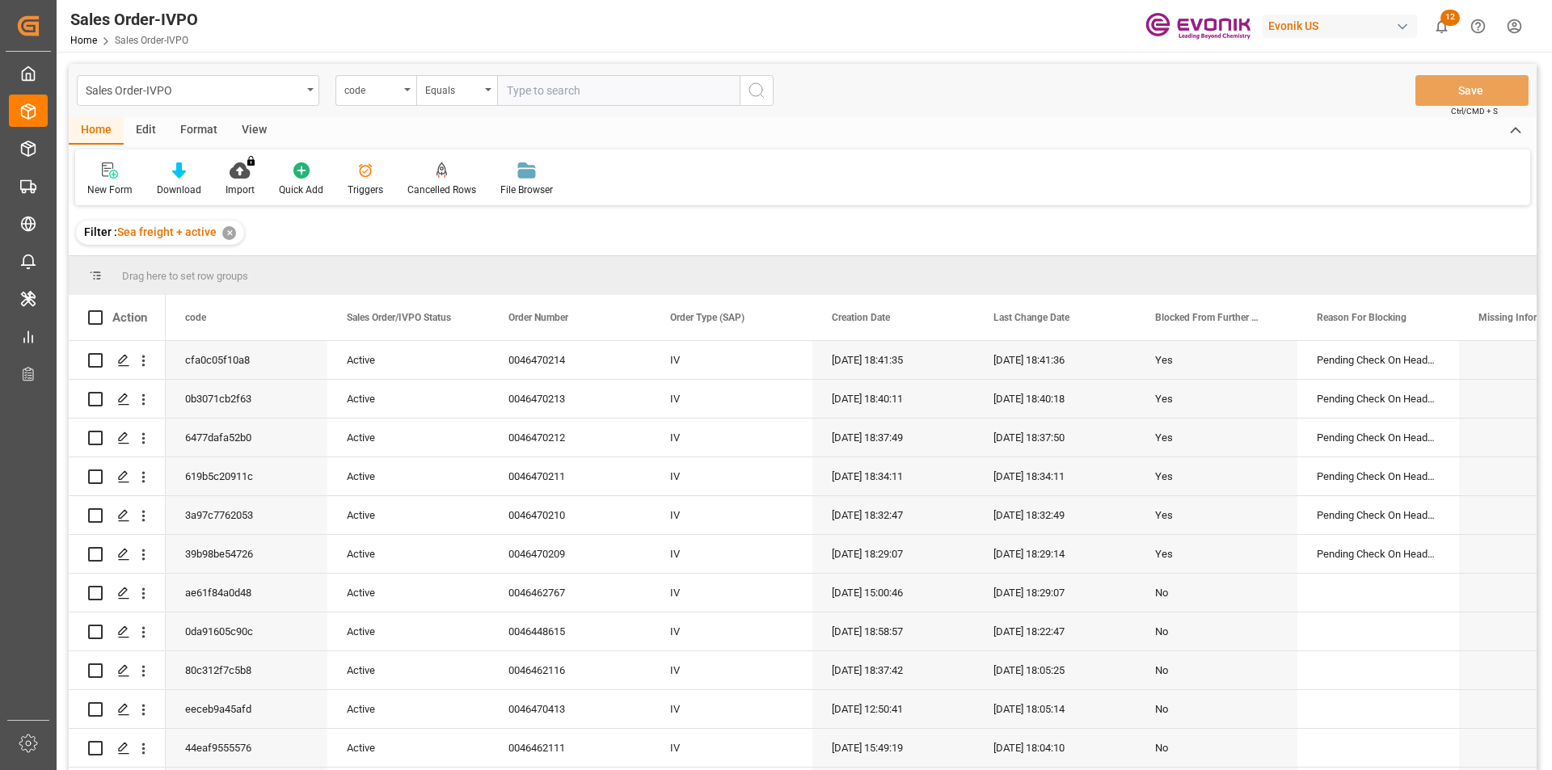
click at [403, 93] on div "code" at bounding box center [376, 90] width 81 height 31
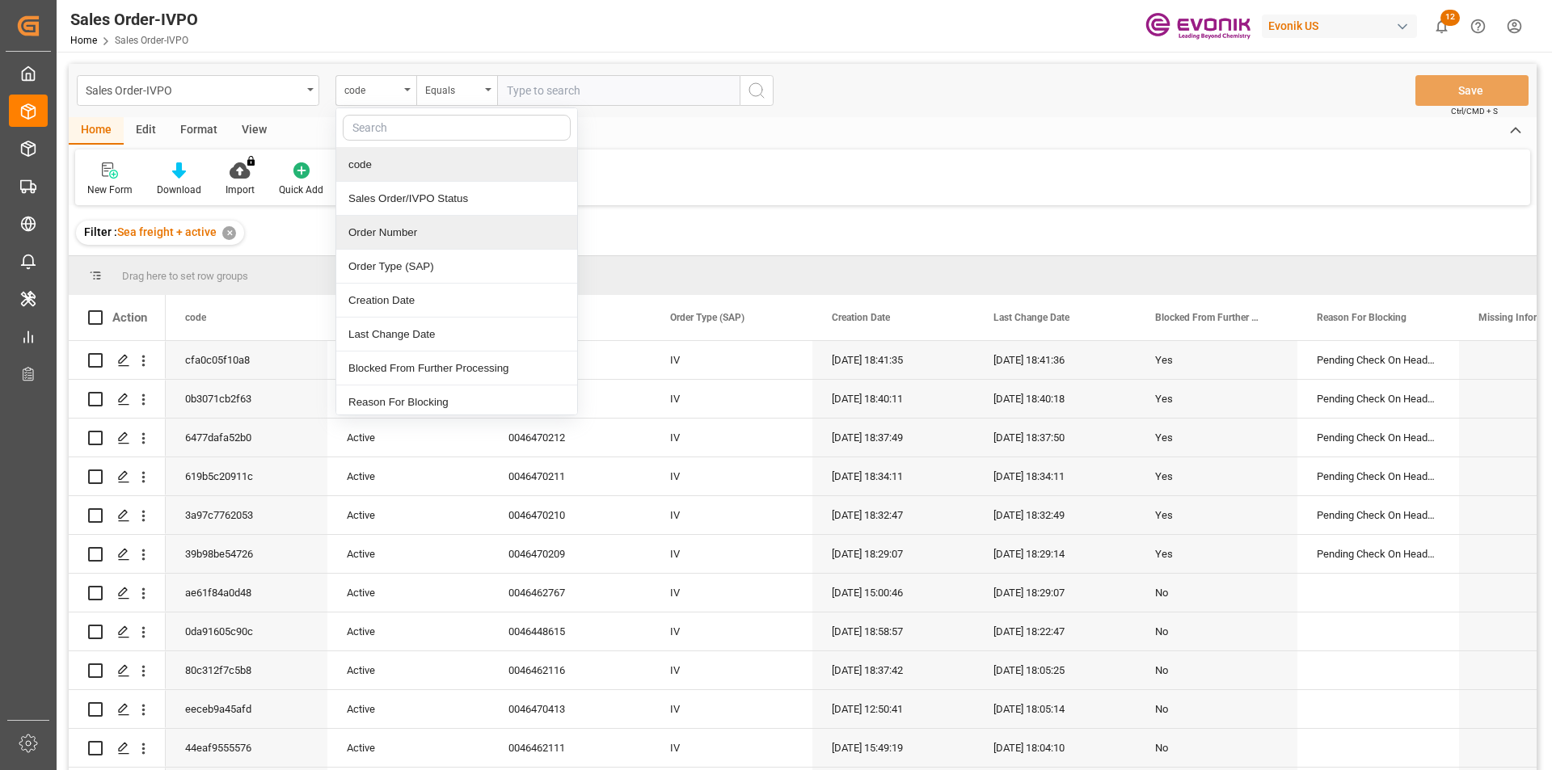
click at [375, 230] on div "Order Number" at bounding box center [456, 233] width 241 height 34
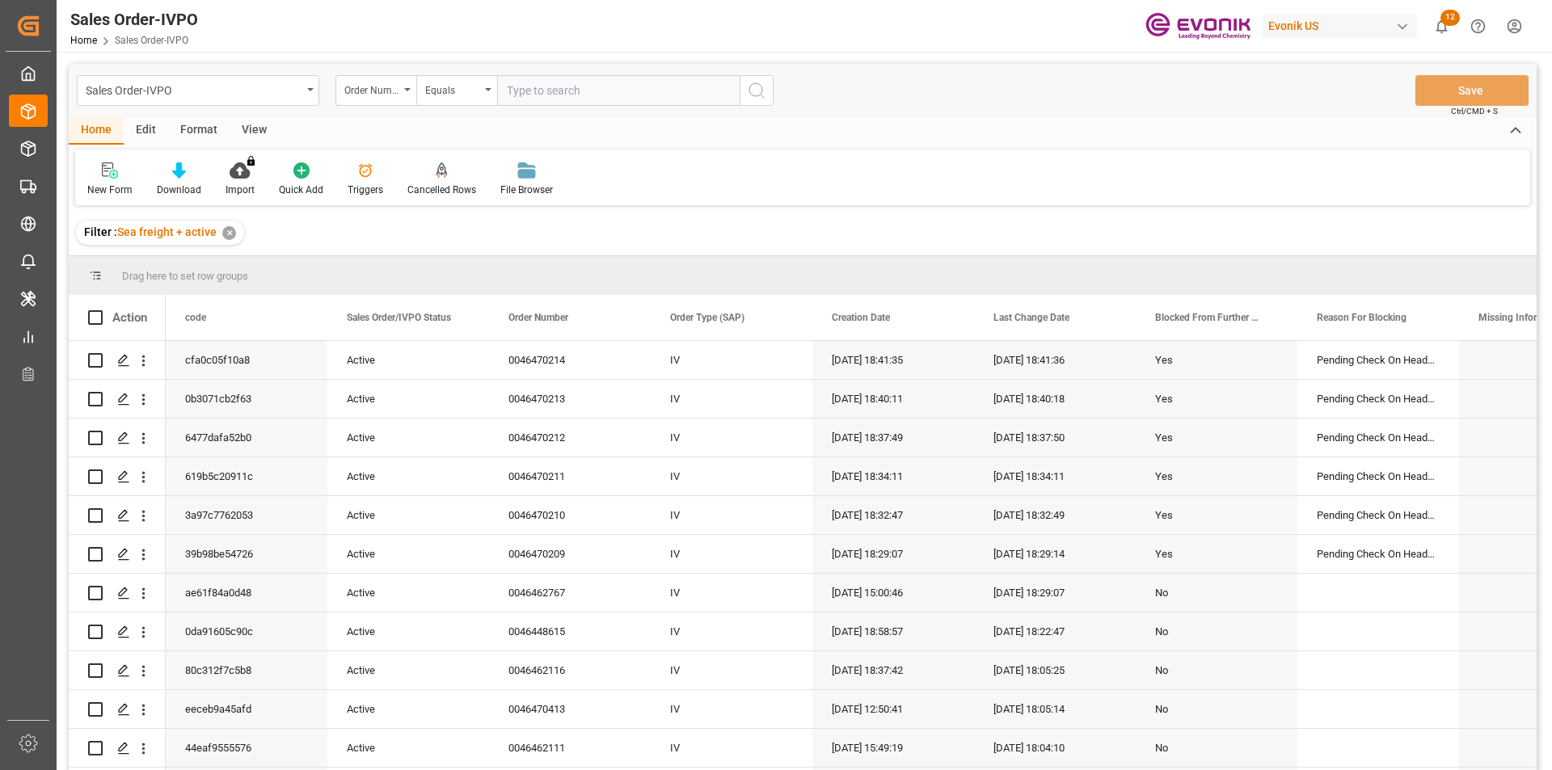
click at [540, 99] on input "text" at bounding box center [618, 90] width 243 height 31
paste input "0046461651"
type input "0046461651"
click at [768, 98] on button "search button" at bounding box center [757, 90] width 34 height 31
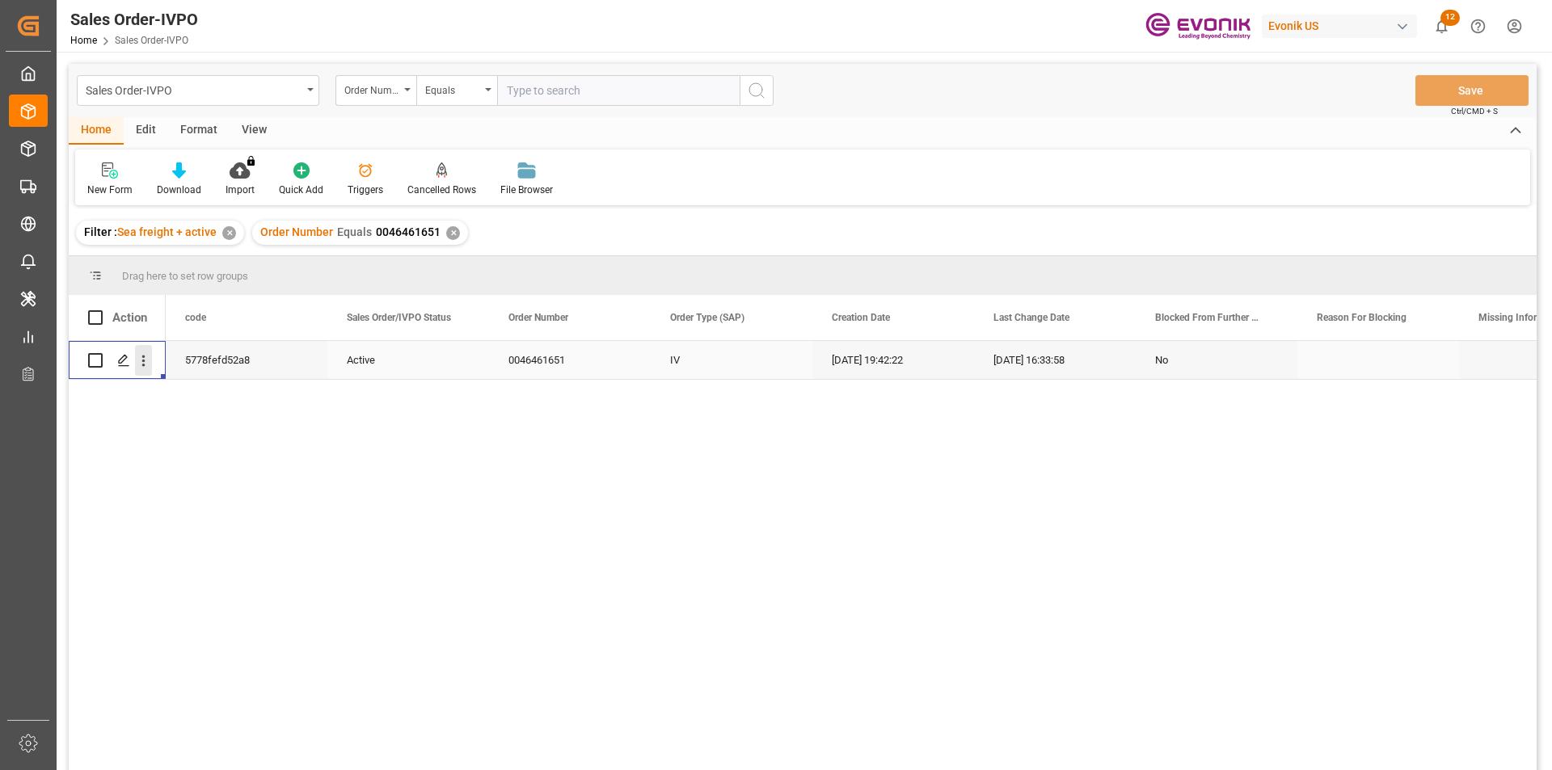
click at [148, 366] on icon "open menu" at bounding box center [143, 360] width 17 height 17
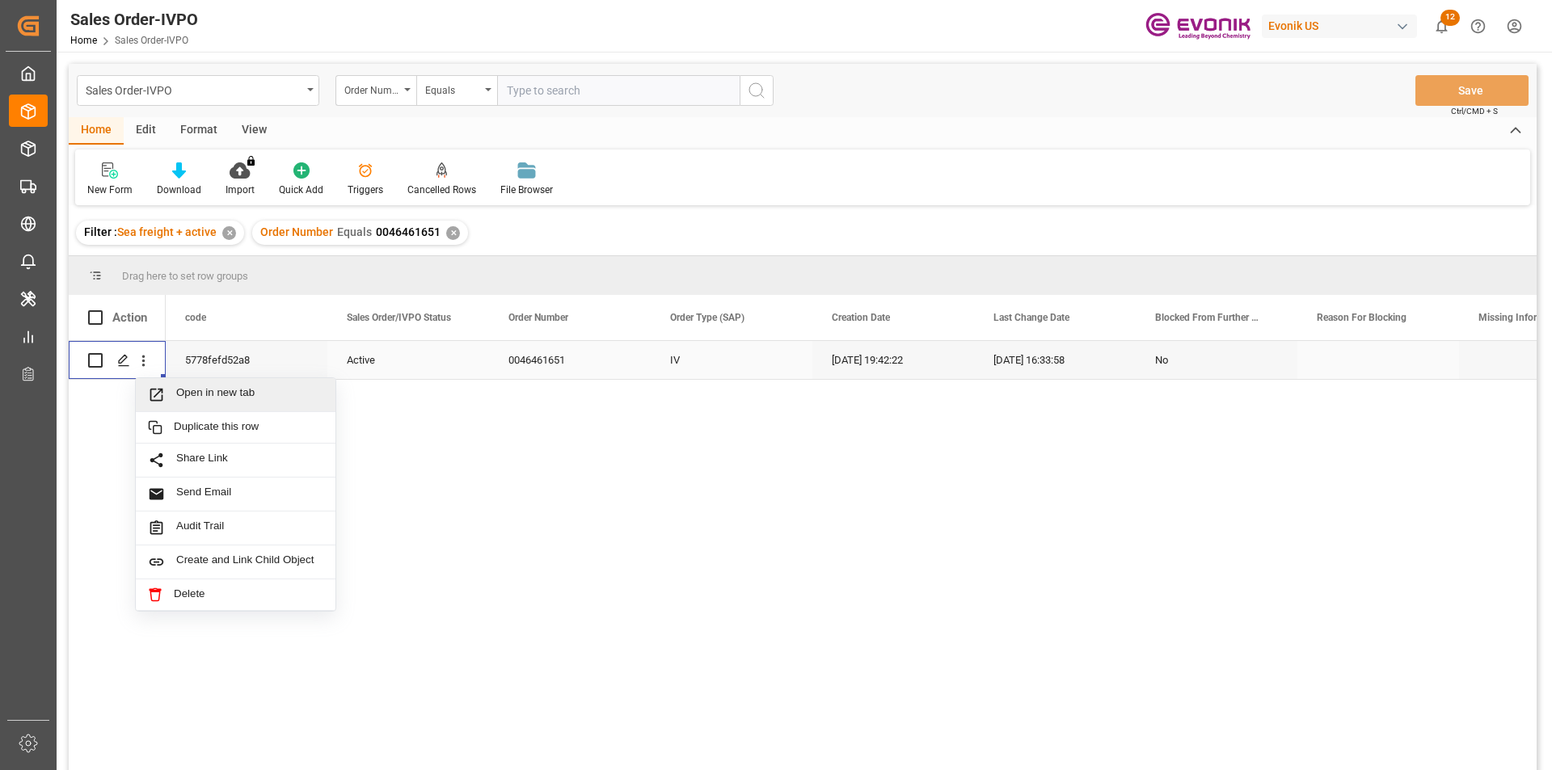
click at [236, 394] on span "Open in new tab" at bounding box center [249, 394] width 147 height 17
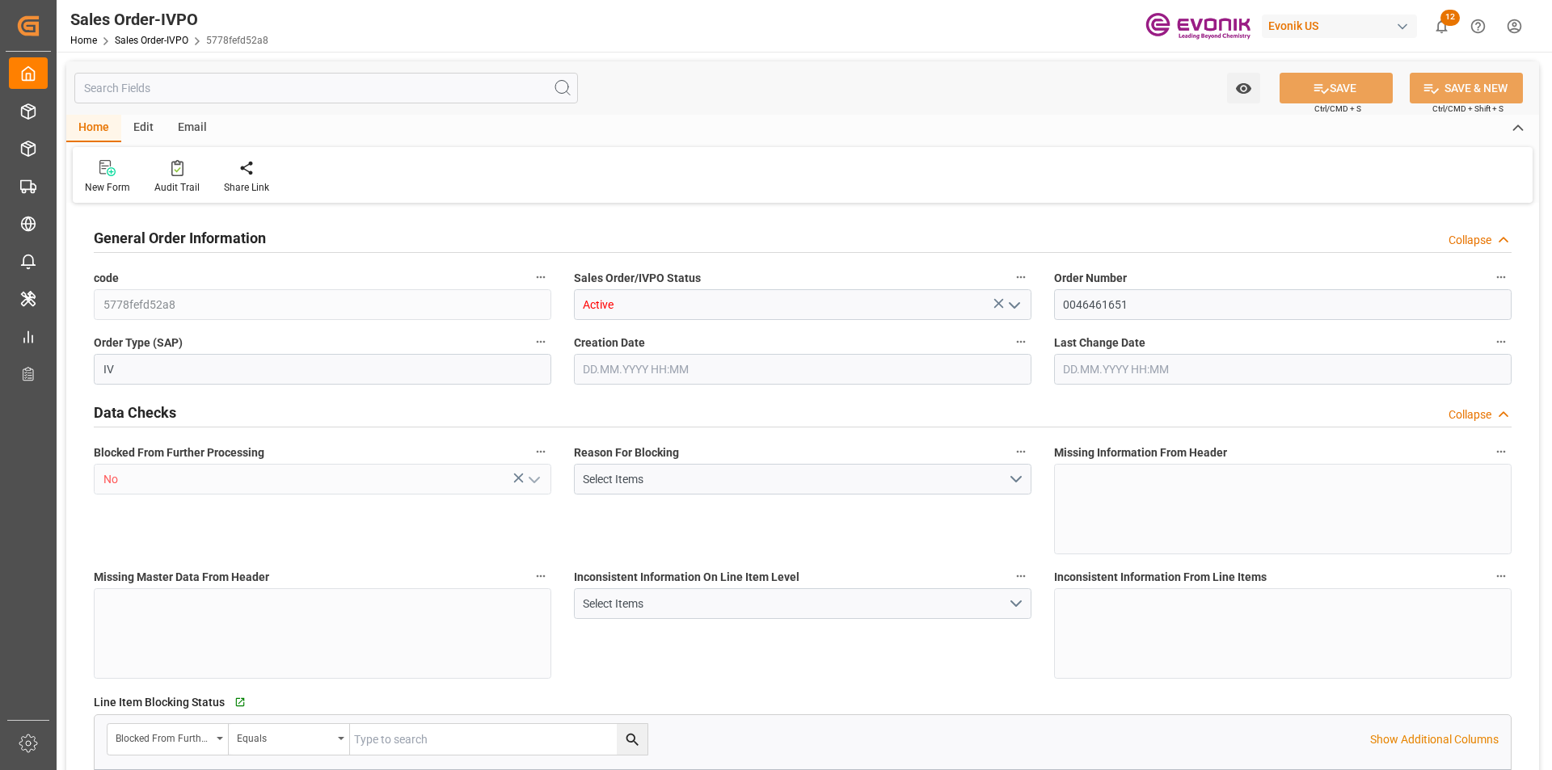
type input "CNHUN"
type input "0"
type input "1"
type input "7013.6"
type input "19.08.2025 19:42"
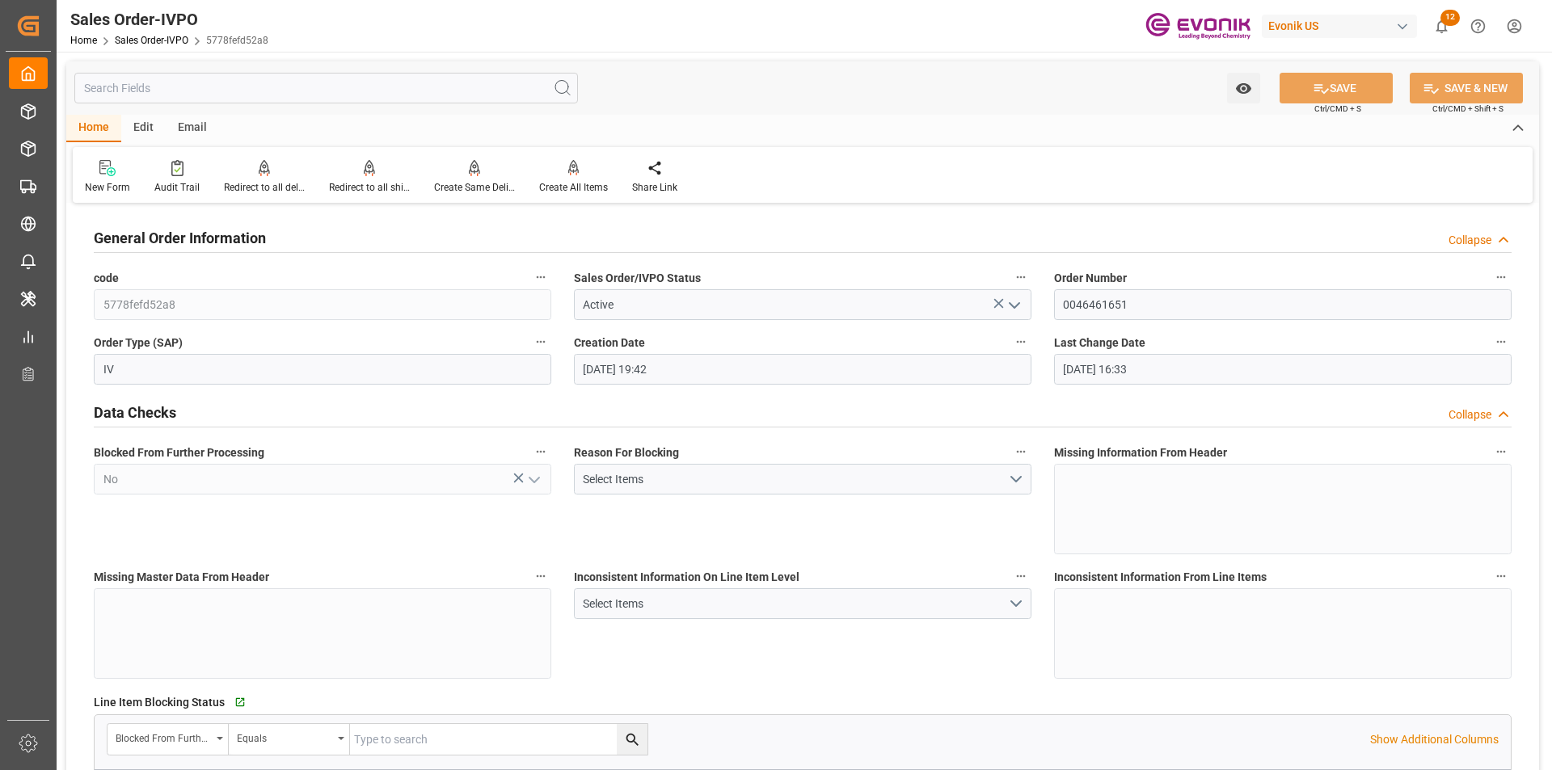
type input "20.08.2025 16:33"
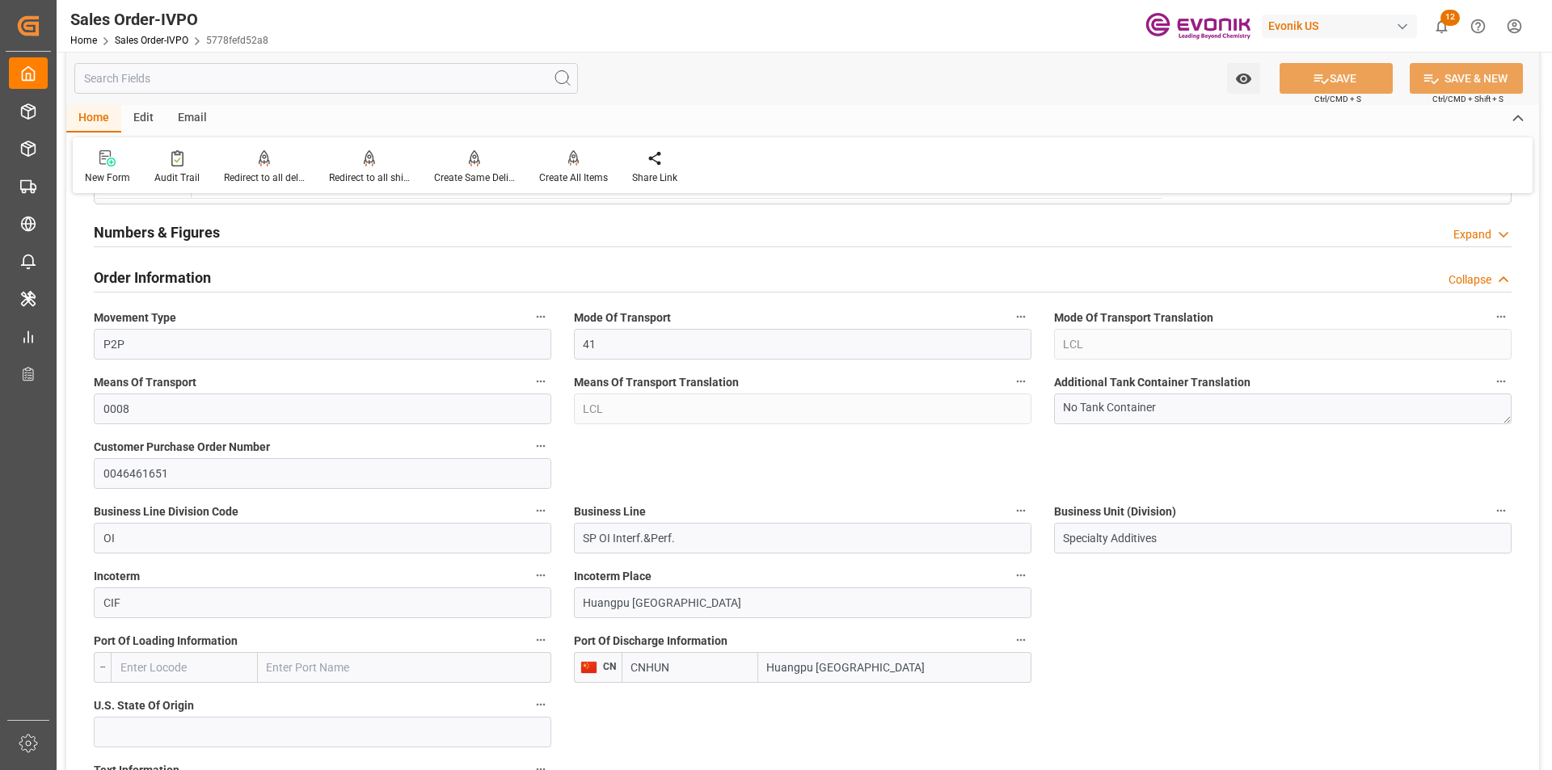
scroll to position [970, 0]
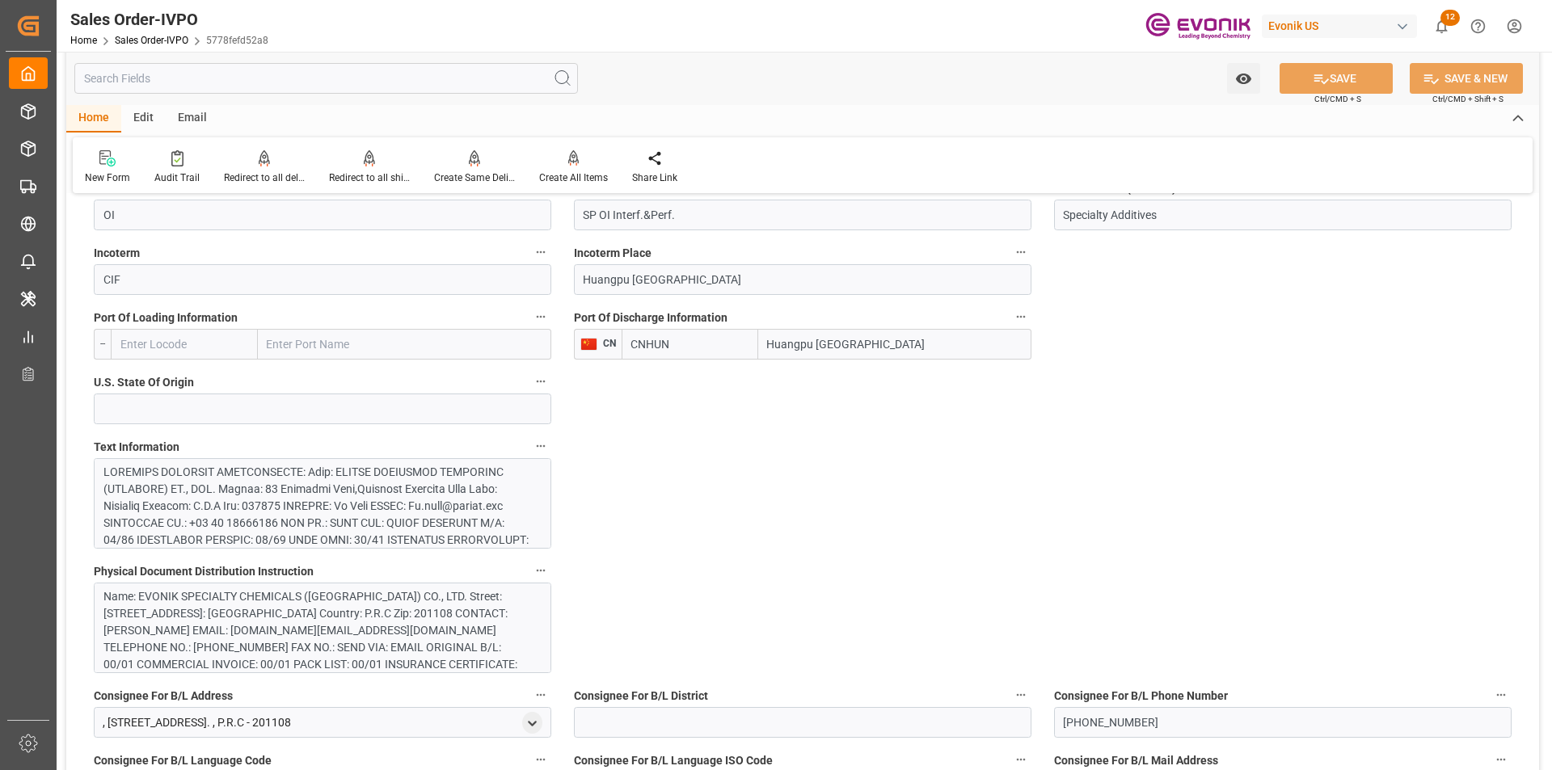
click at [394, 512] on div at bounding box center [316, 642] width 426 height 357
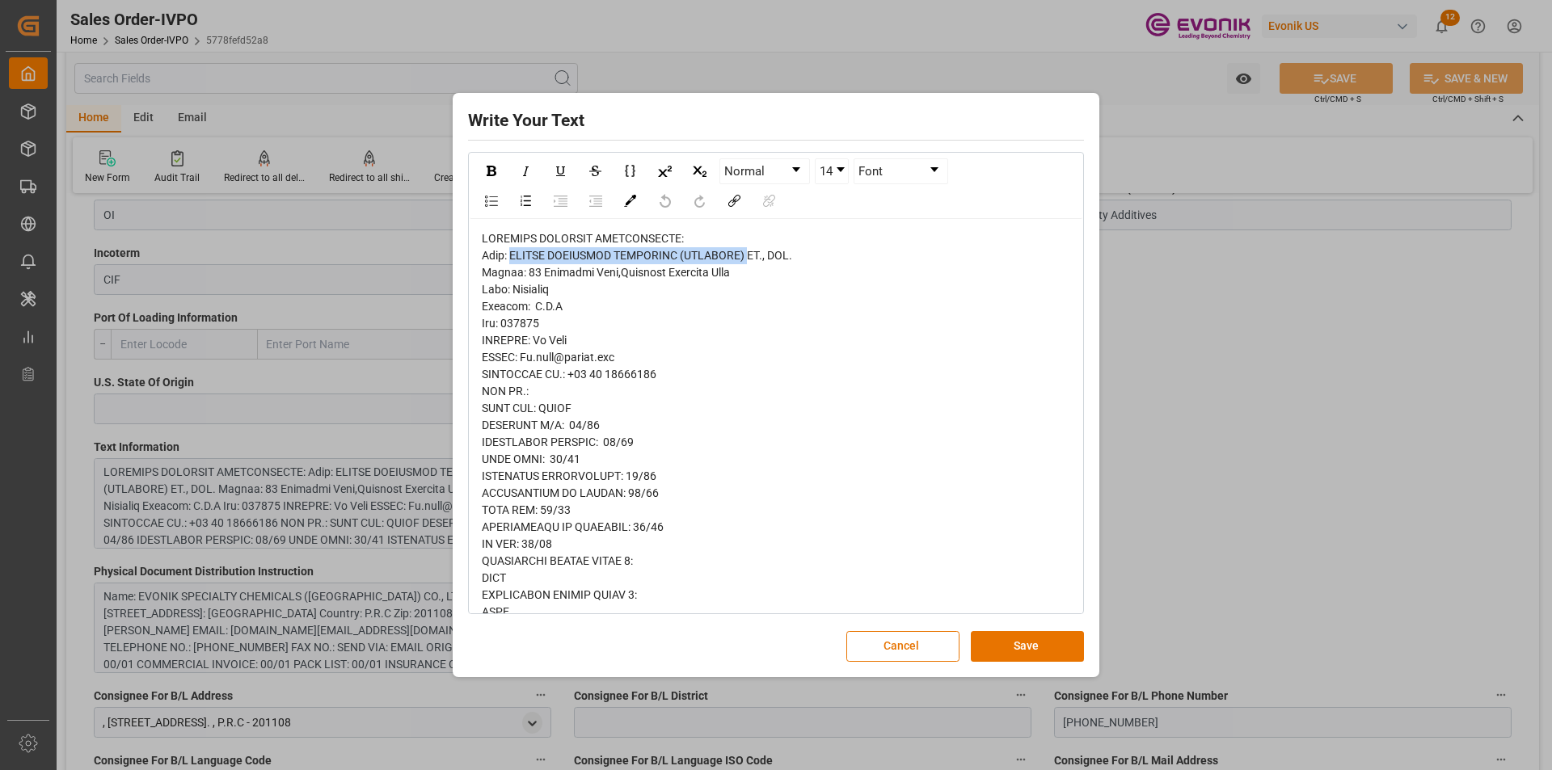
drag, startPoint x: 519, startPoint y: 257, endPoint x: 752, endPoint y: 261, distance: 232.9
click at [752, 261] on span "rdw-editor" at bounding box center [673, 739] width 382 height 1015
click at [1260, 327] on div "Write Your Text Normal 14 Font Cancel Save" at bounding box center [776, 385] width 1552 height 770
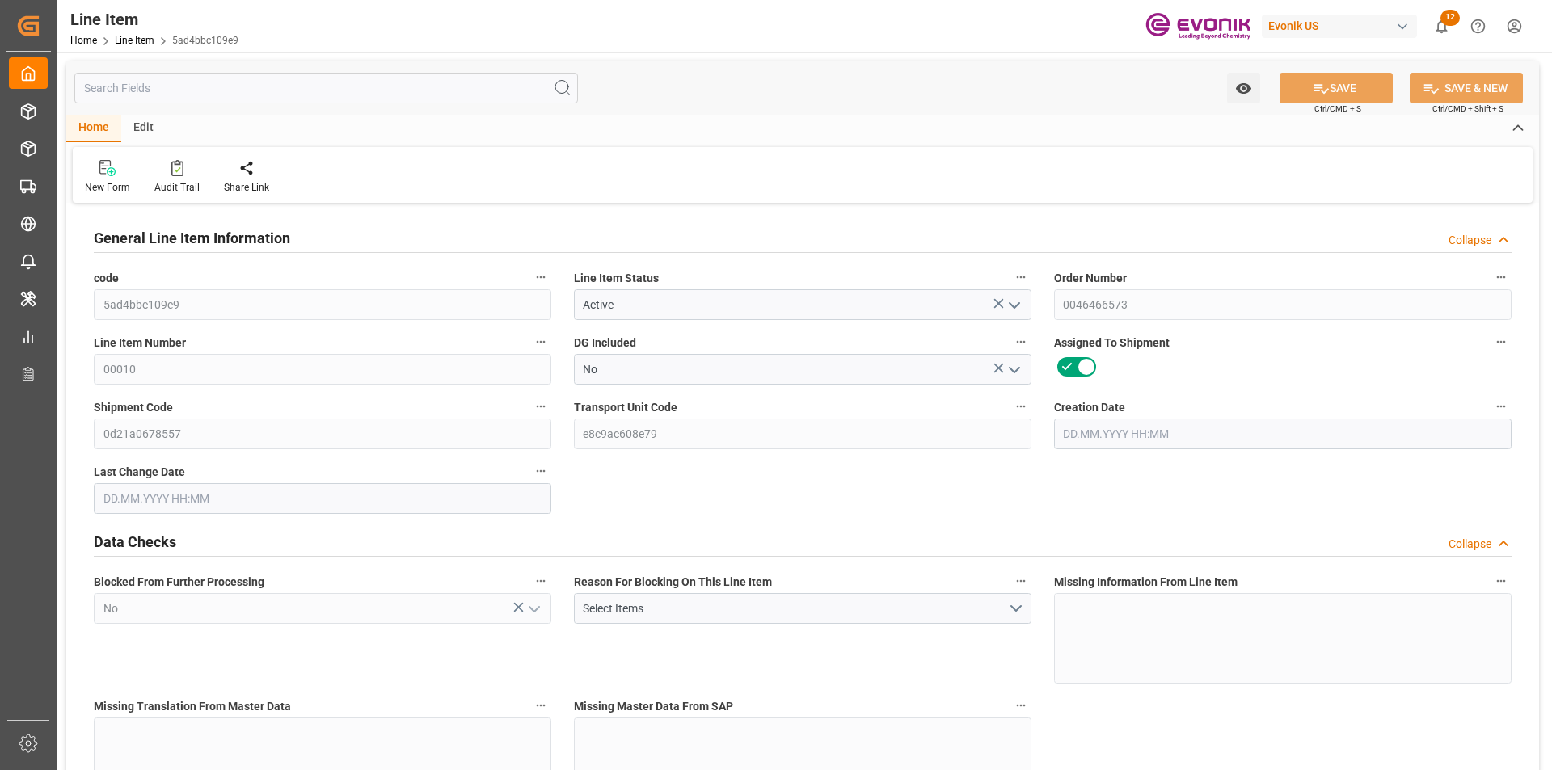
type input "1"
type input "53.5"
type input "50"
type input "0.0733"
type input "1"
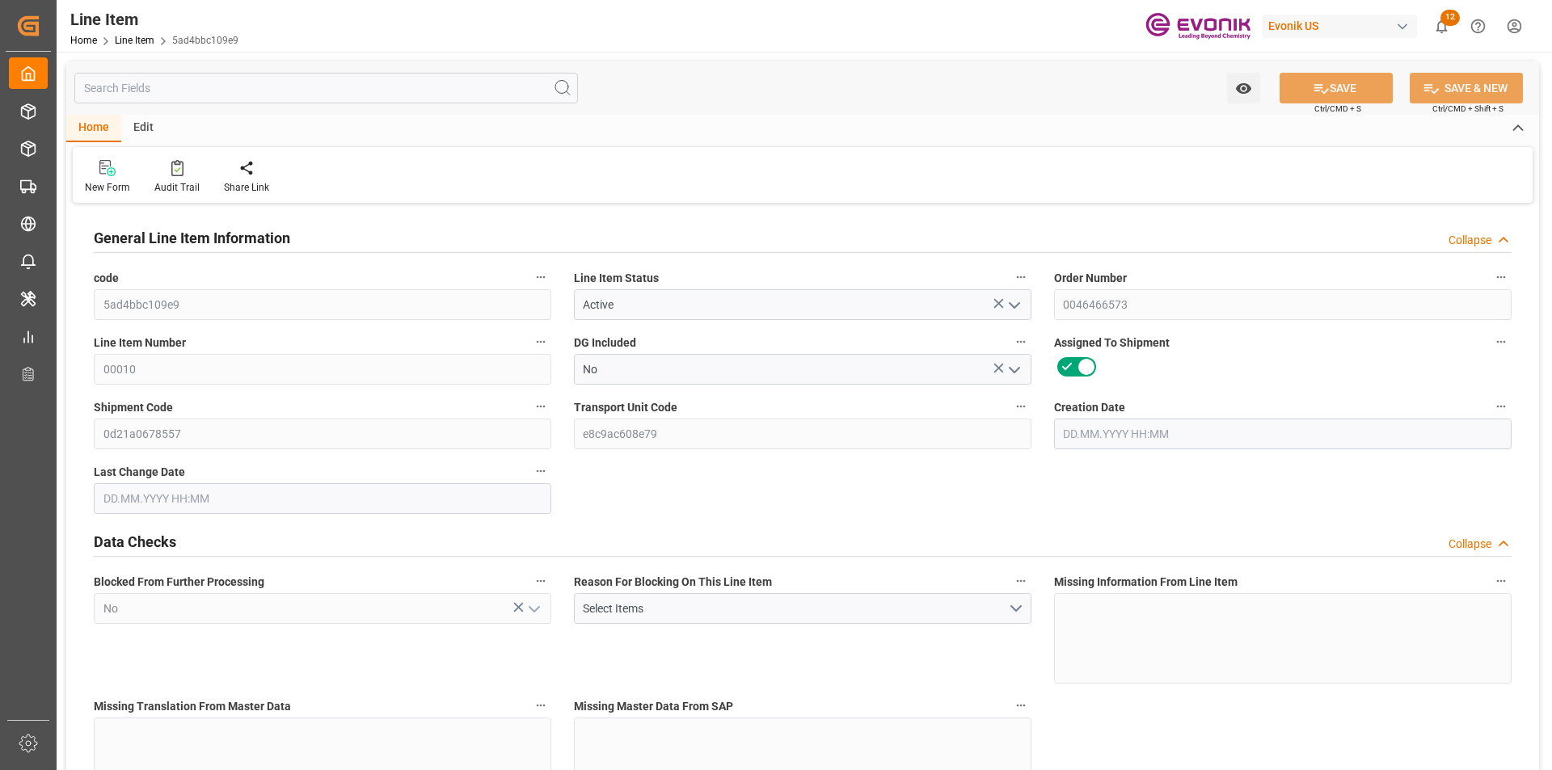
type input "1320.5"
type input "1"
type input "50"
type input "53.5"
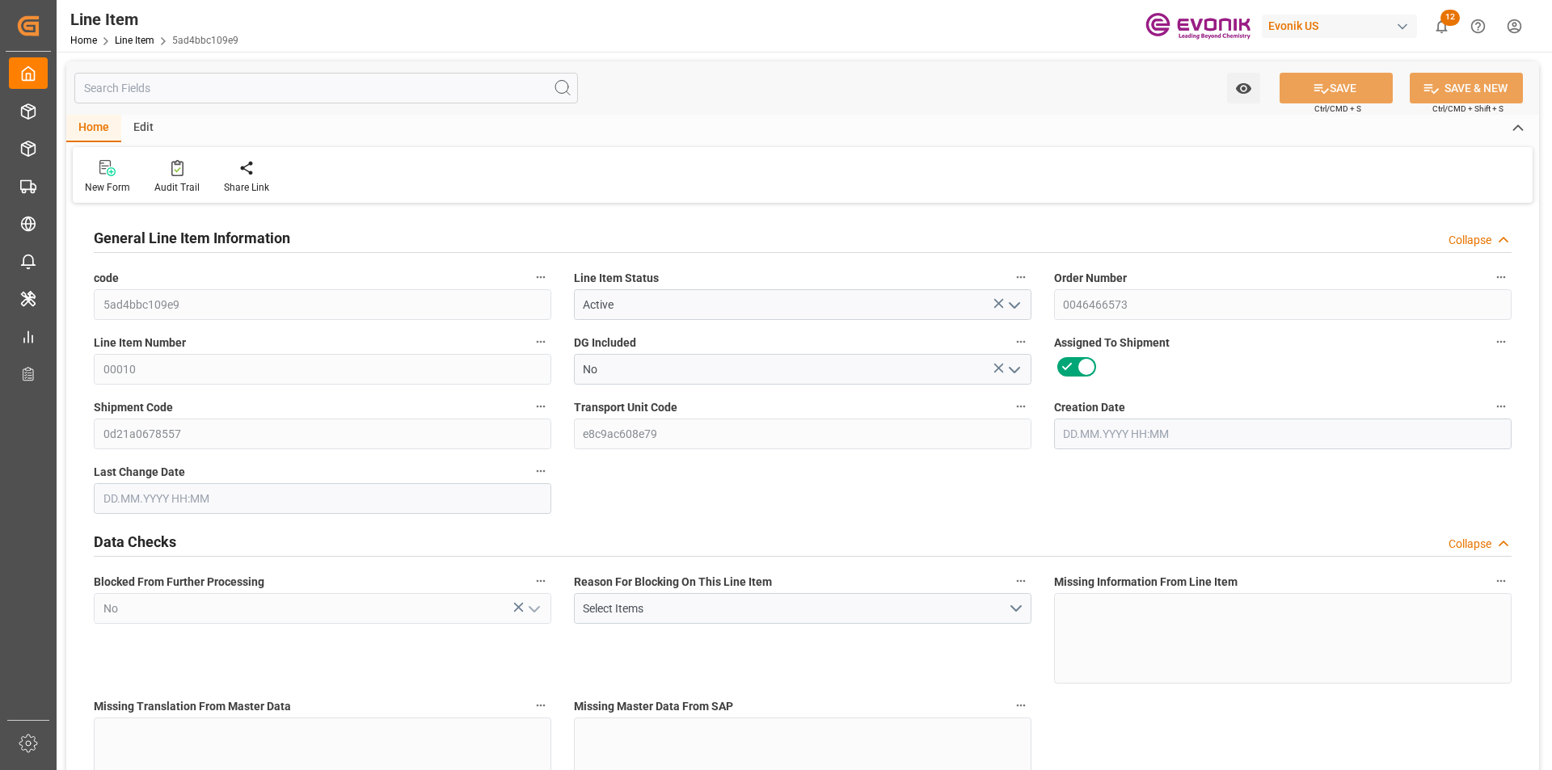
type input "73.5"
type input "50"
type input "0.0733"
type input "73.35"
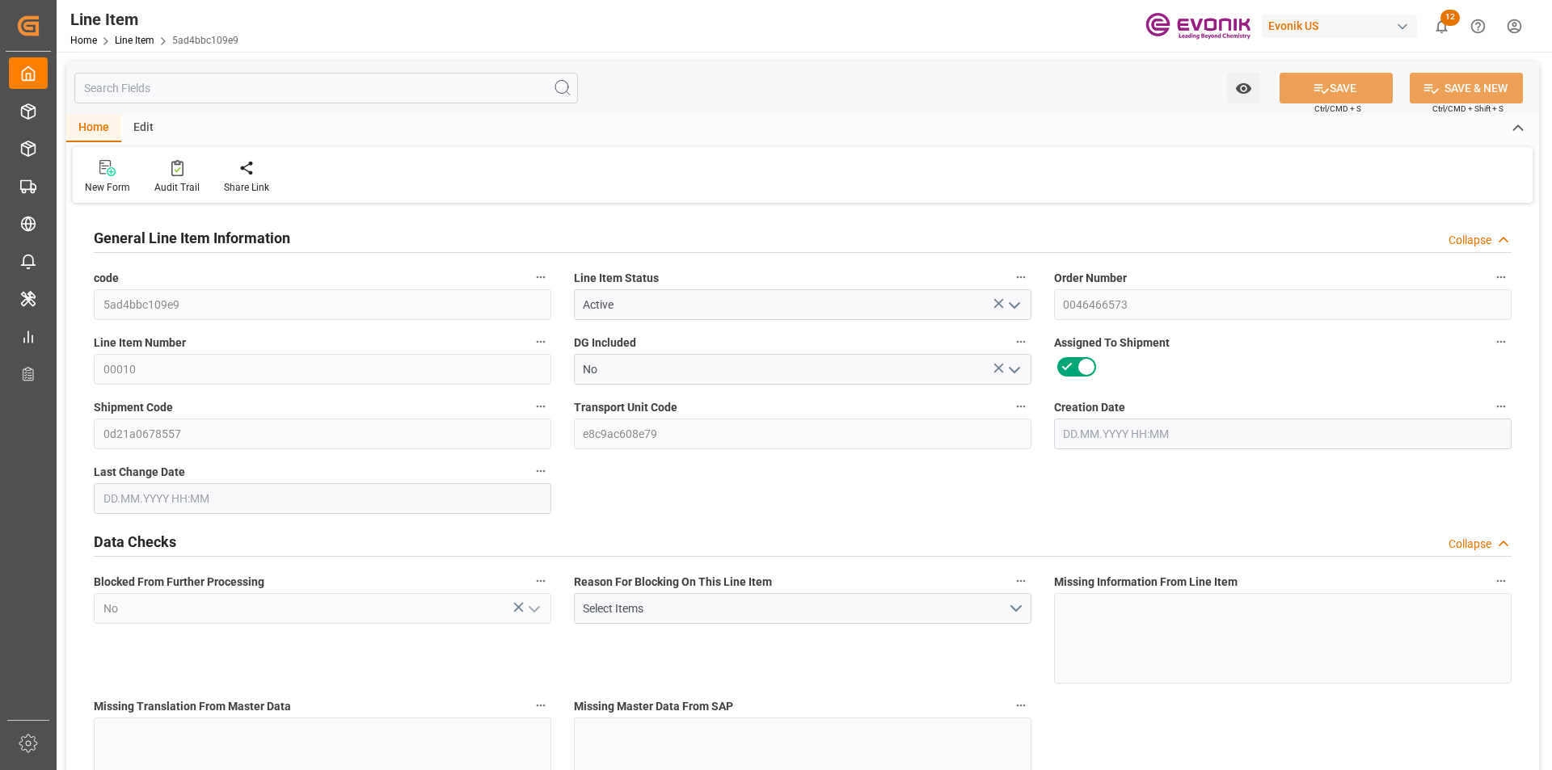
type input "1"
type input "53.5"
type input "50"
type input "0.0733"
type input "[DATE] 12:07"
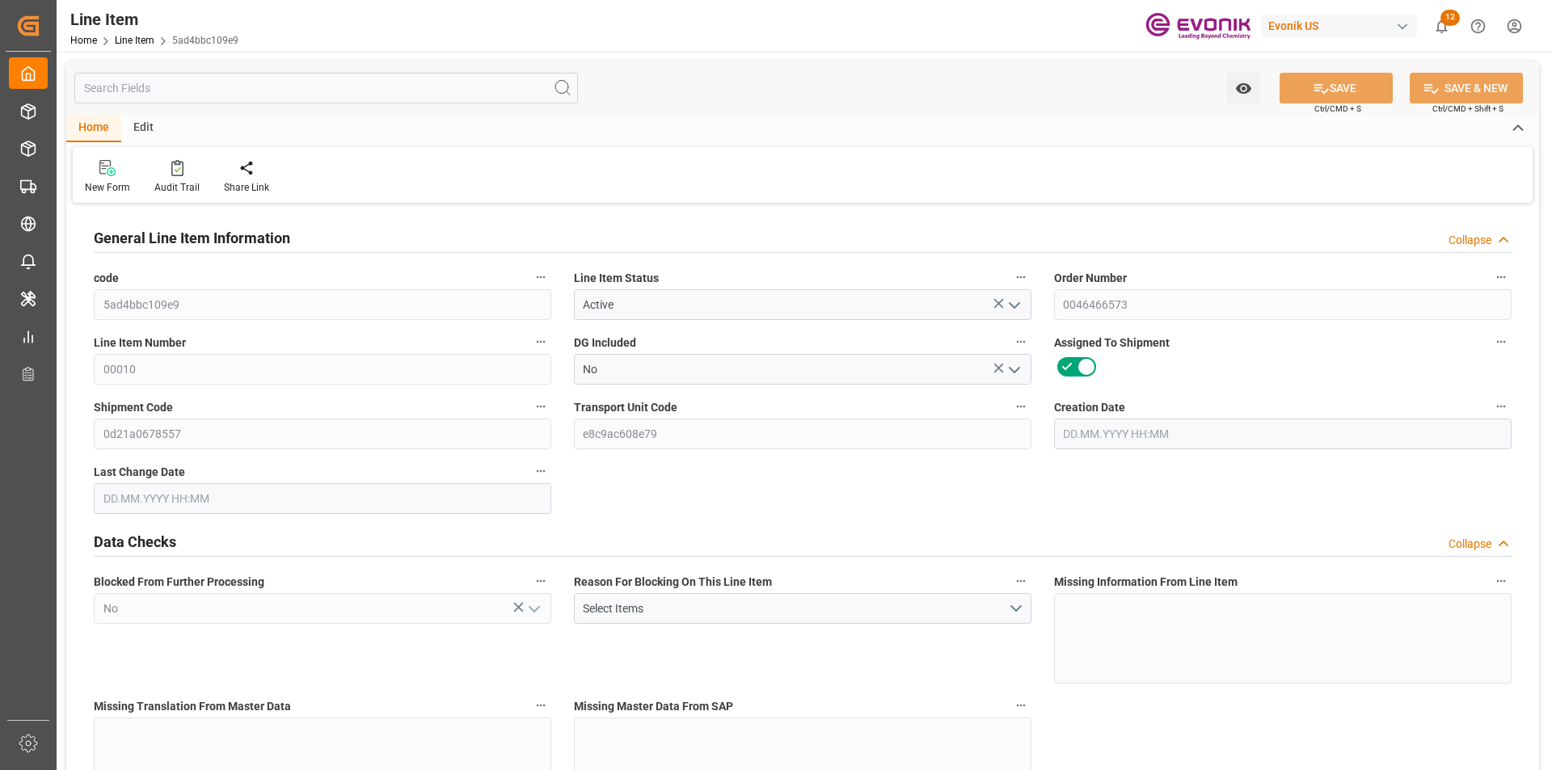
type input "[DATE] 12:21"
type input "[DATE]"
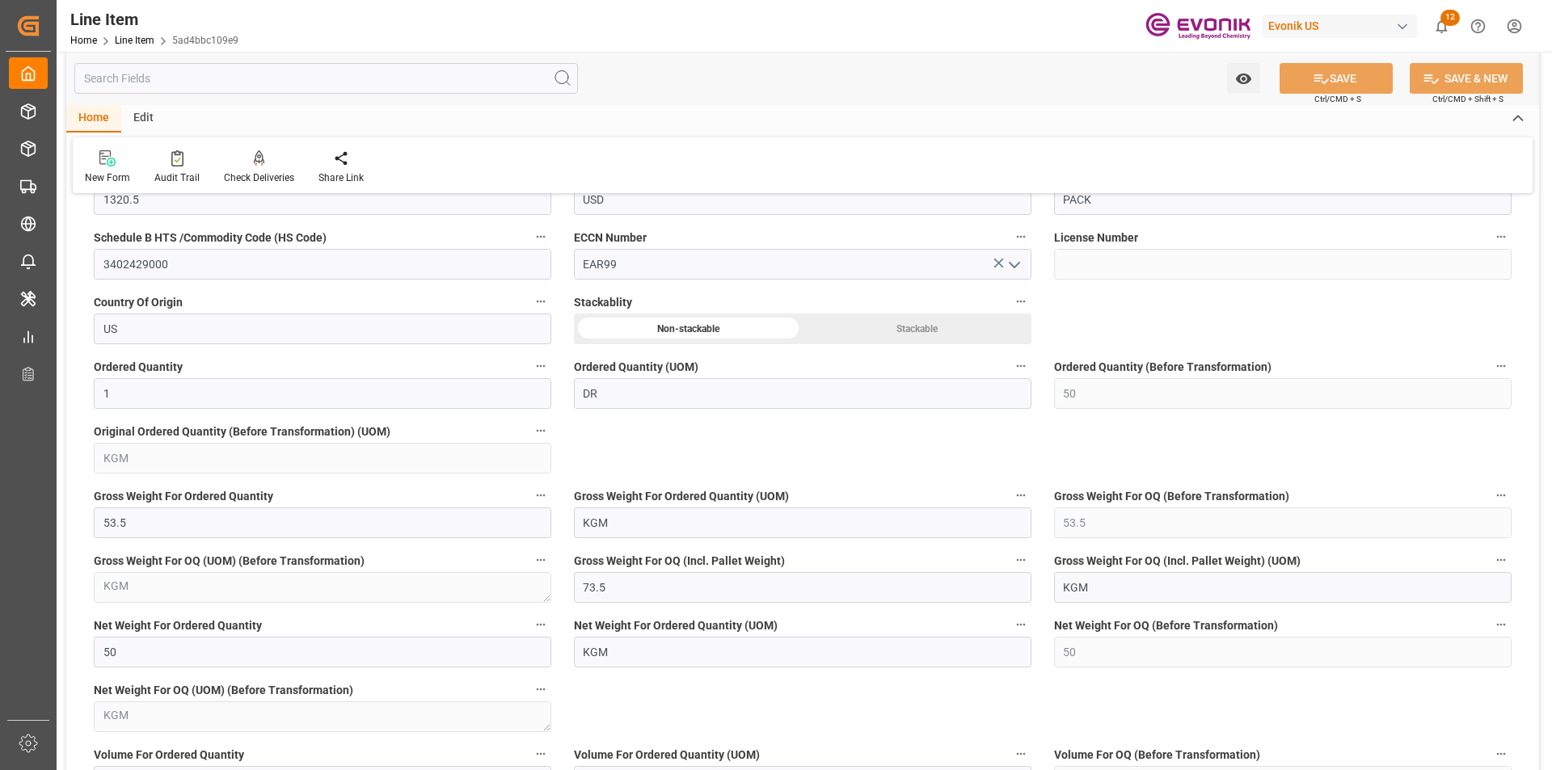
scroll to position [1374, 0]
